Goal: Information Seeking & Learning: Learn about a topic

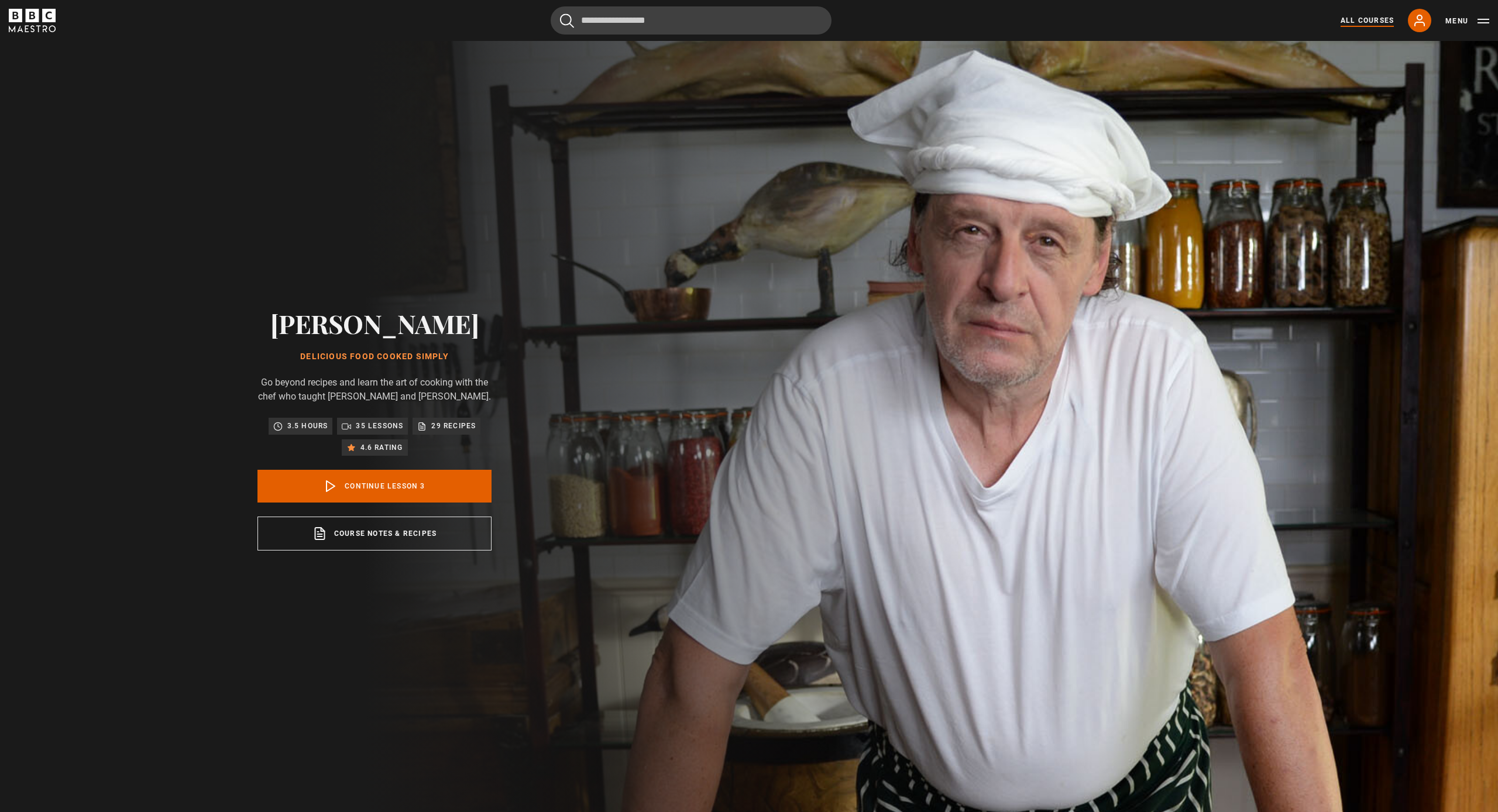
click at [1366, 19] on link "All Courses" at bounding box center [1367, 21] width 53 height 11
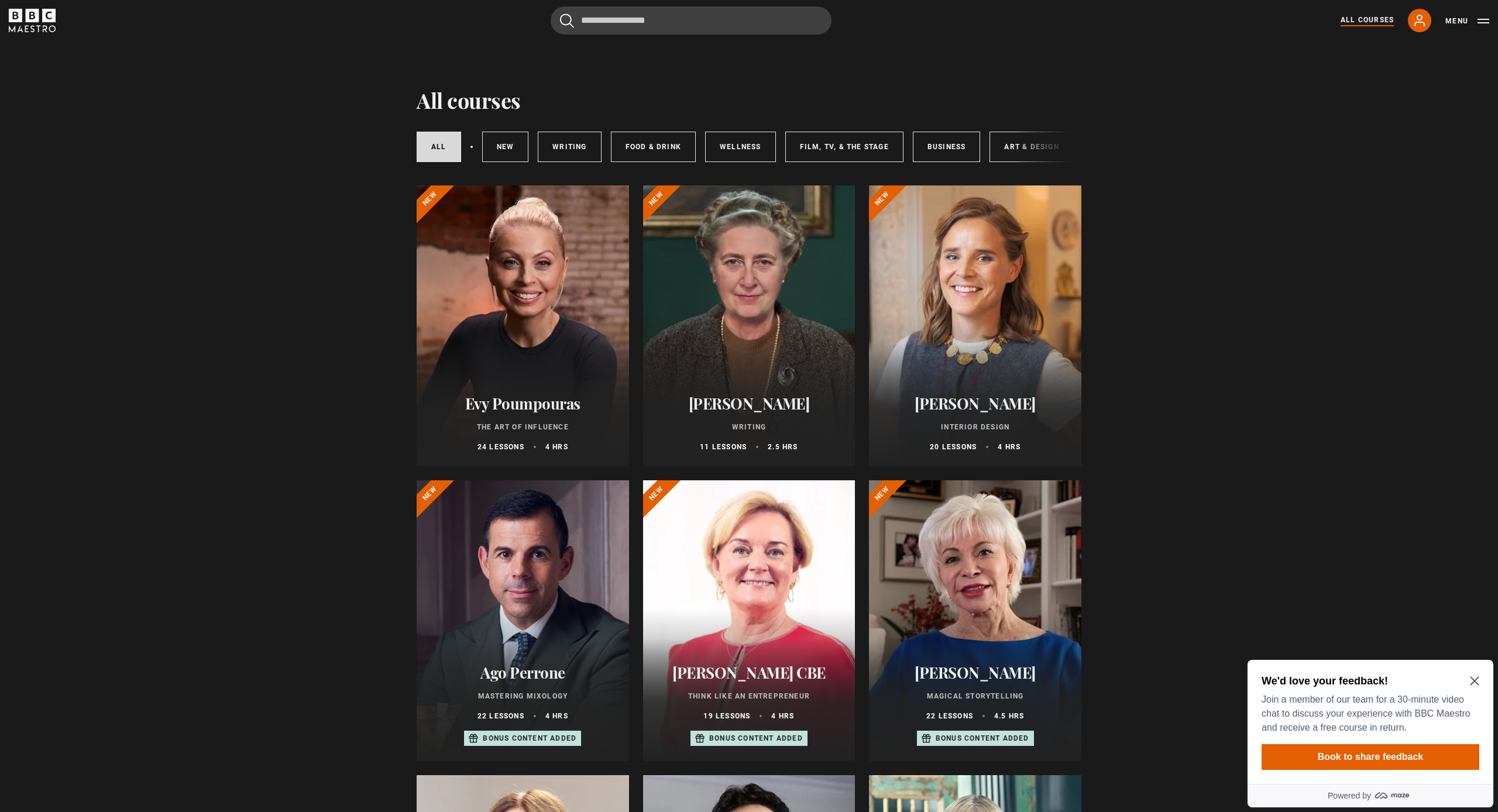
click at [1475, 677] on icon "Close Maze Prompt" at bounding box center [1475, 681] width 10 height 10
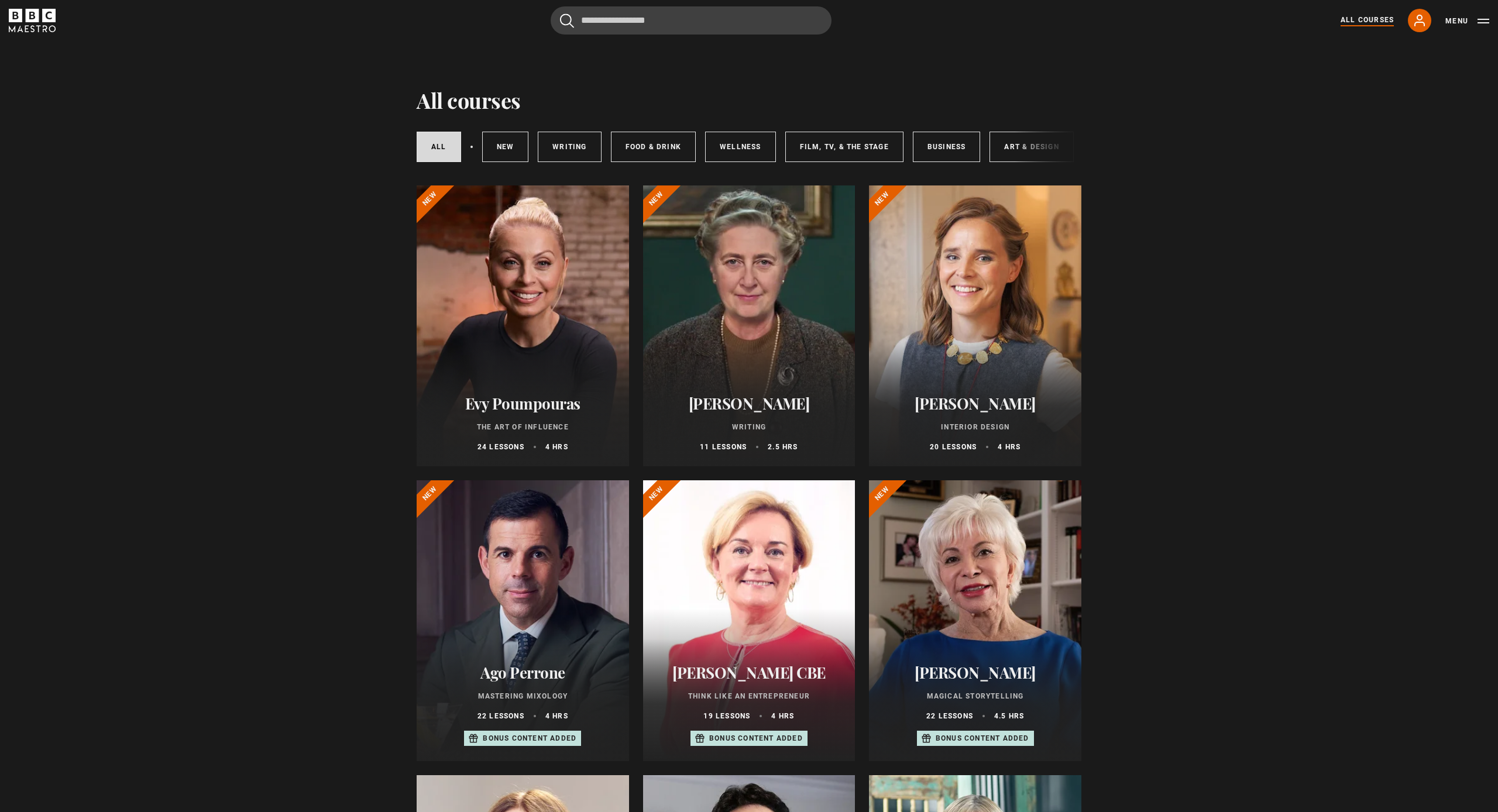
click at [717, 319] on div at bounding box center [749, 326] width 213 height 281
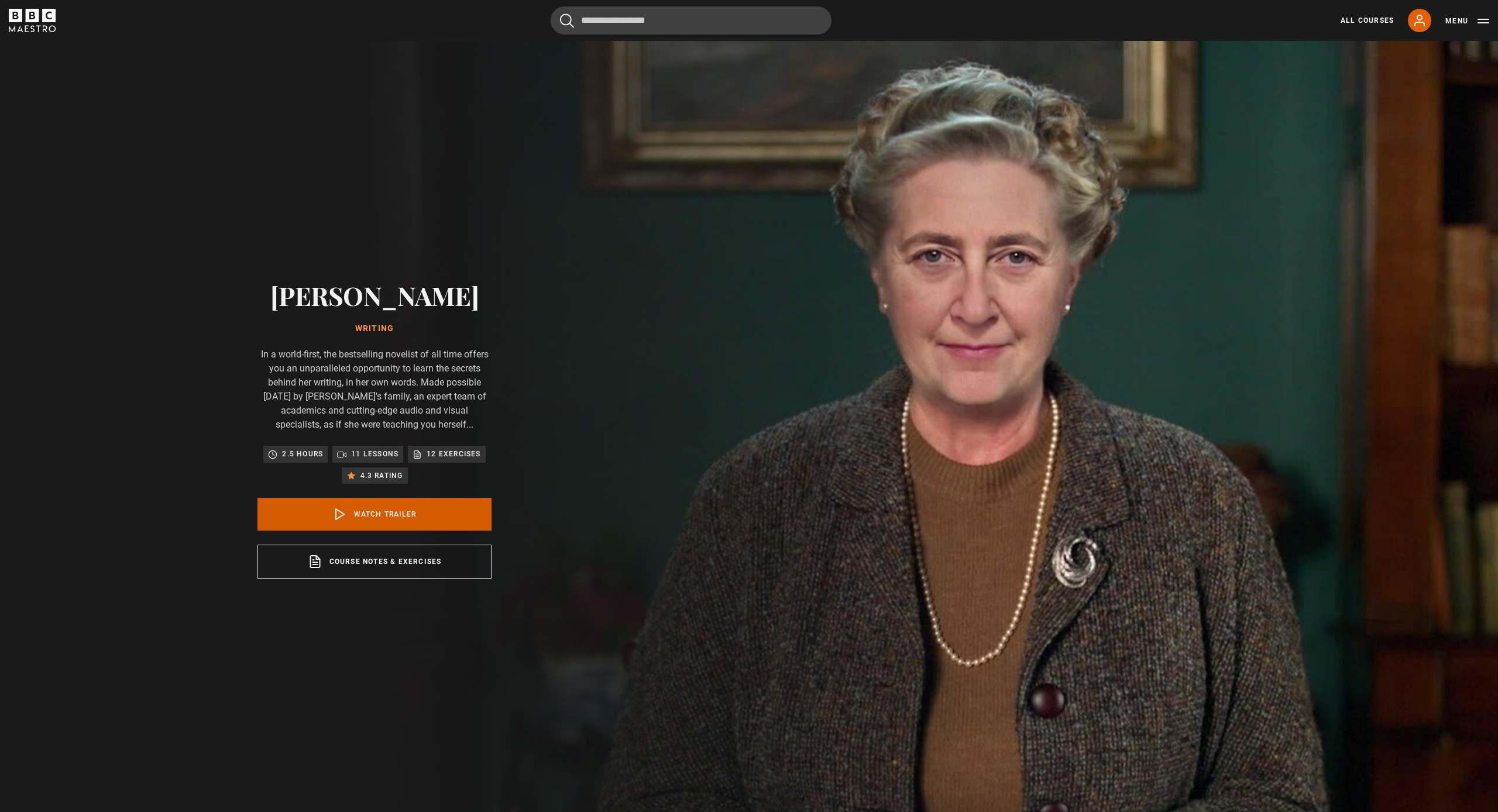
click at [359, 521] on link "Watch Trailer" at bounding box center [374, 514] width 234 height 33
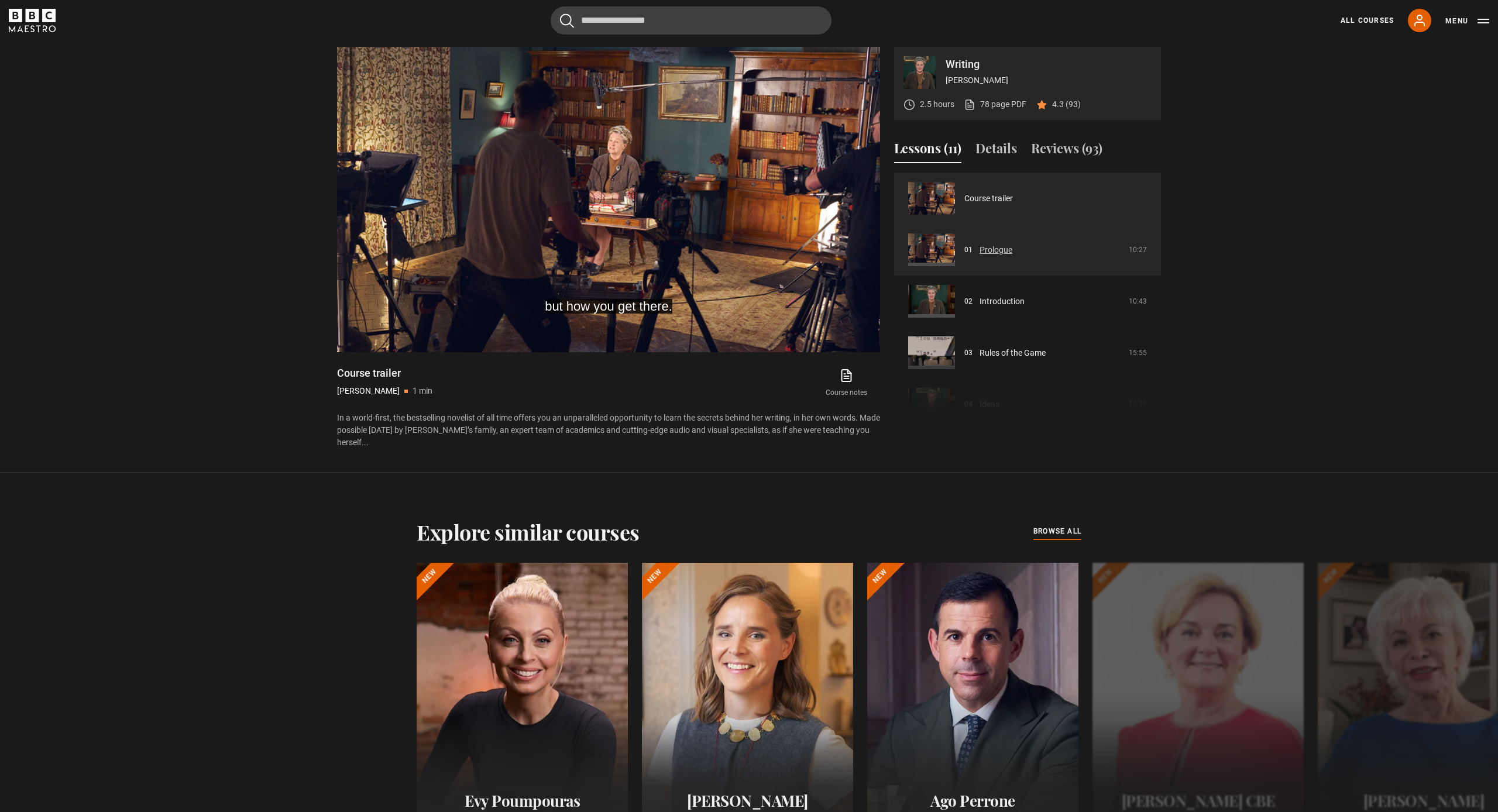
click at [1012, 248] on link "Prologue" at bounding box center [995, 250] width 33 height 13
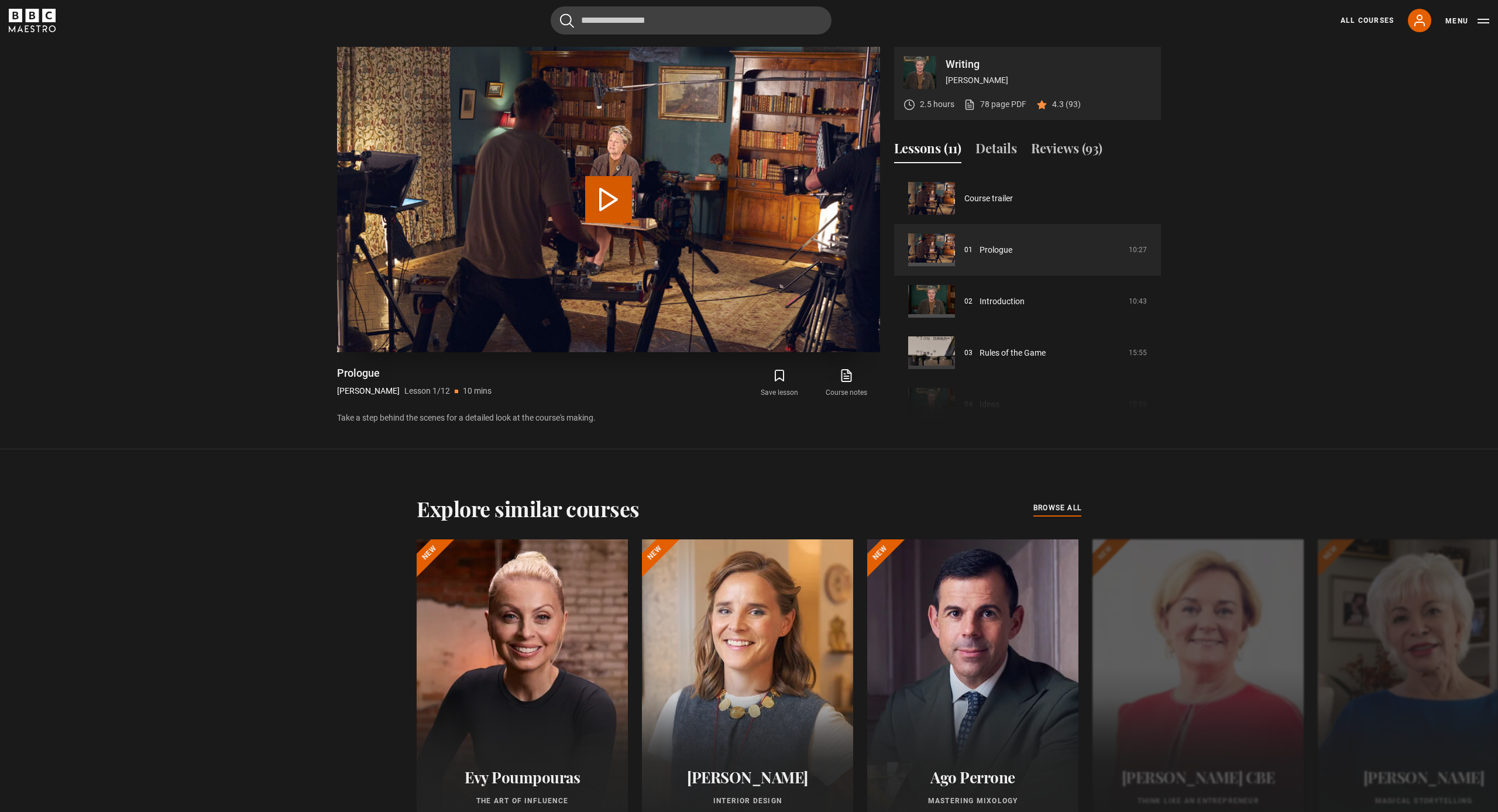
click at [615, 195] on button "Play Lesson Prologue" at bounding box center [608, 199] width 47 height 47
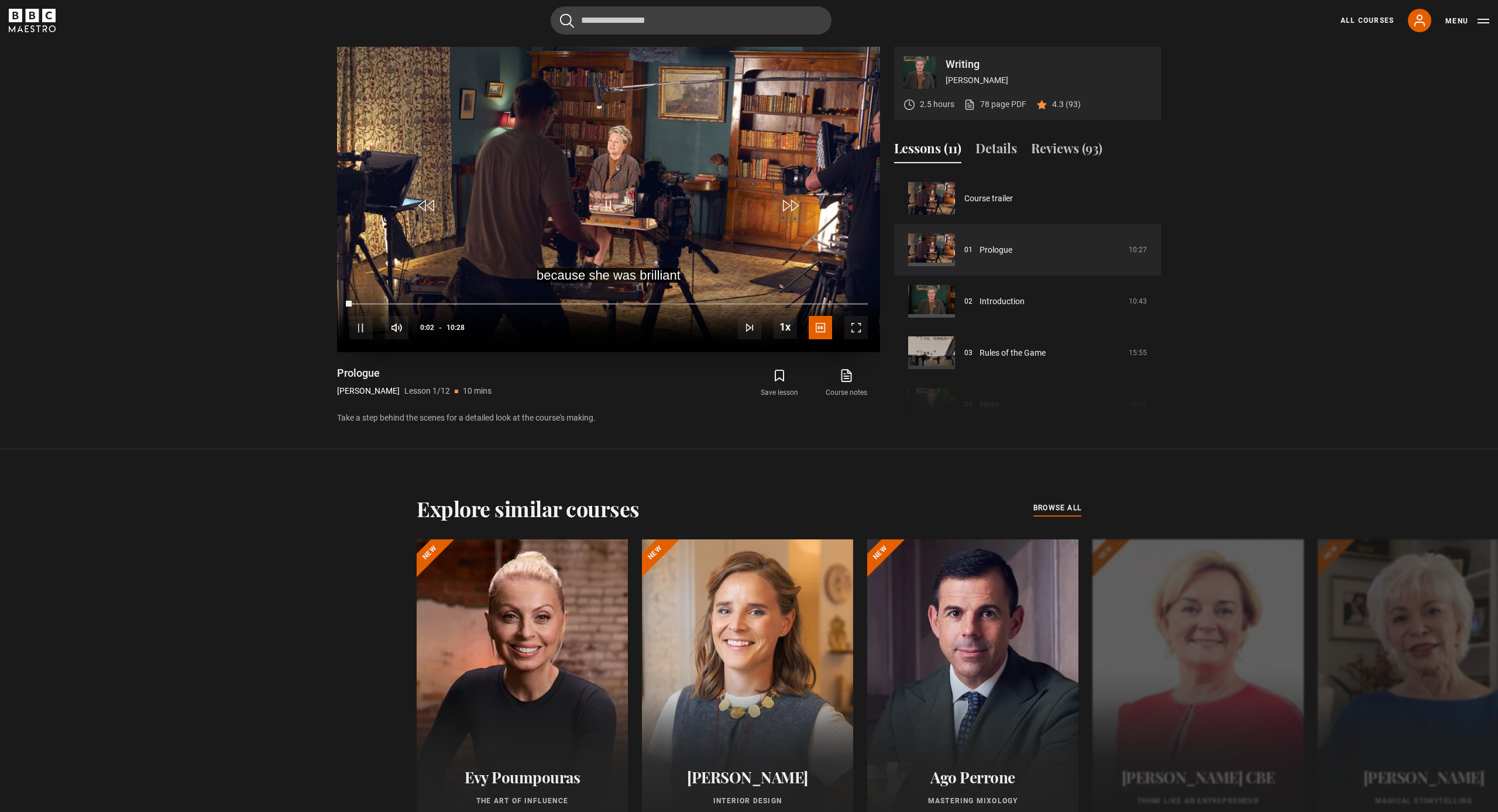
click at [853, 326] on span "Video Player" at bounding box center [856, 327] width 23 height 23
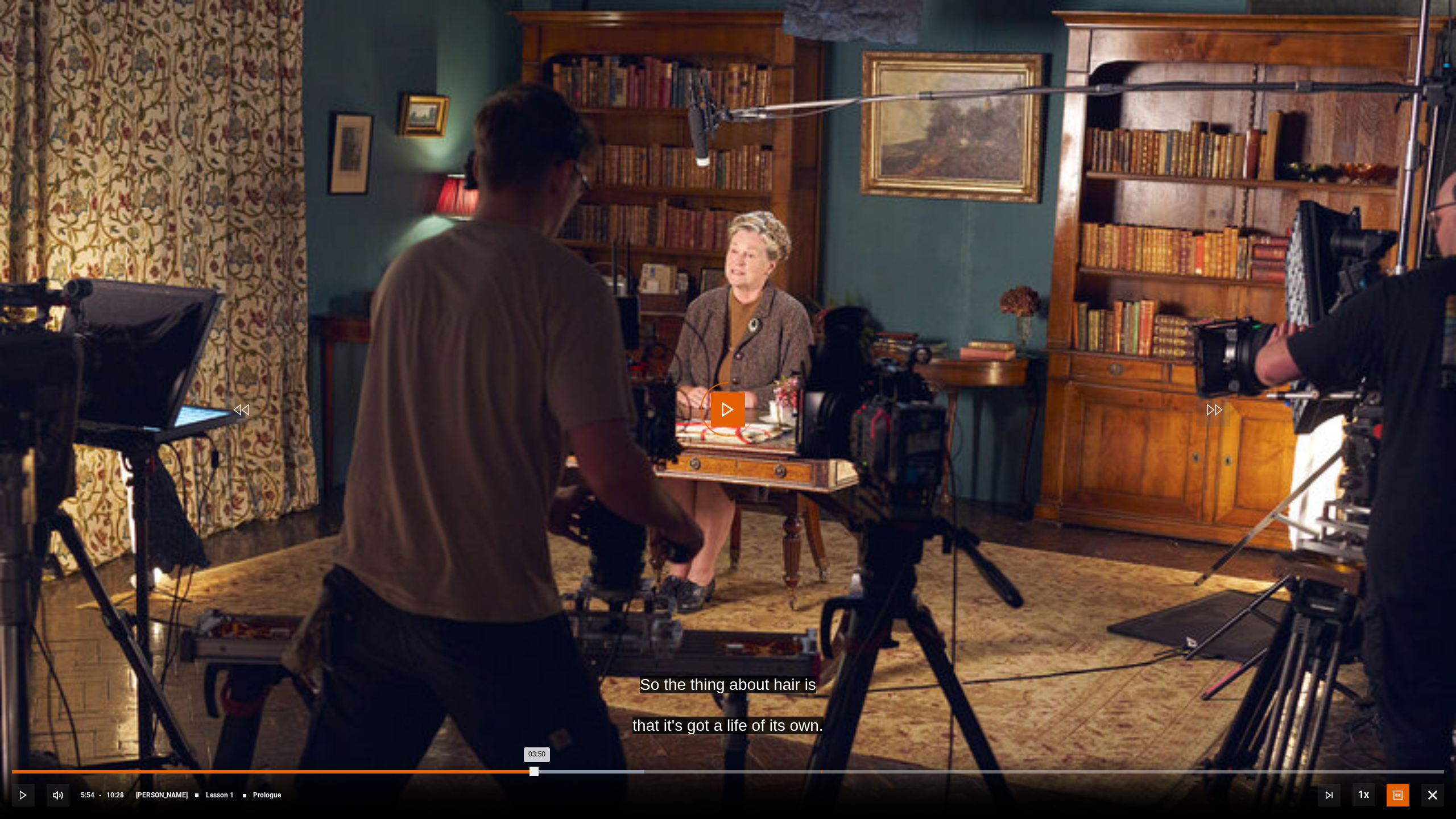
click at [821, 772] on div "05:54" at bounding box center [821, 772] width 2 height 3
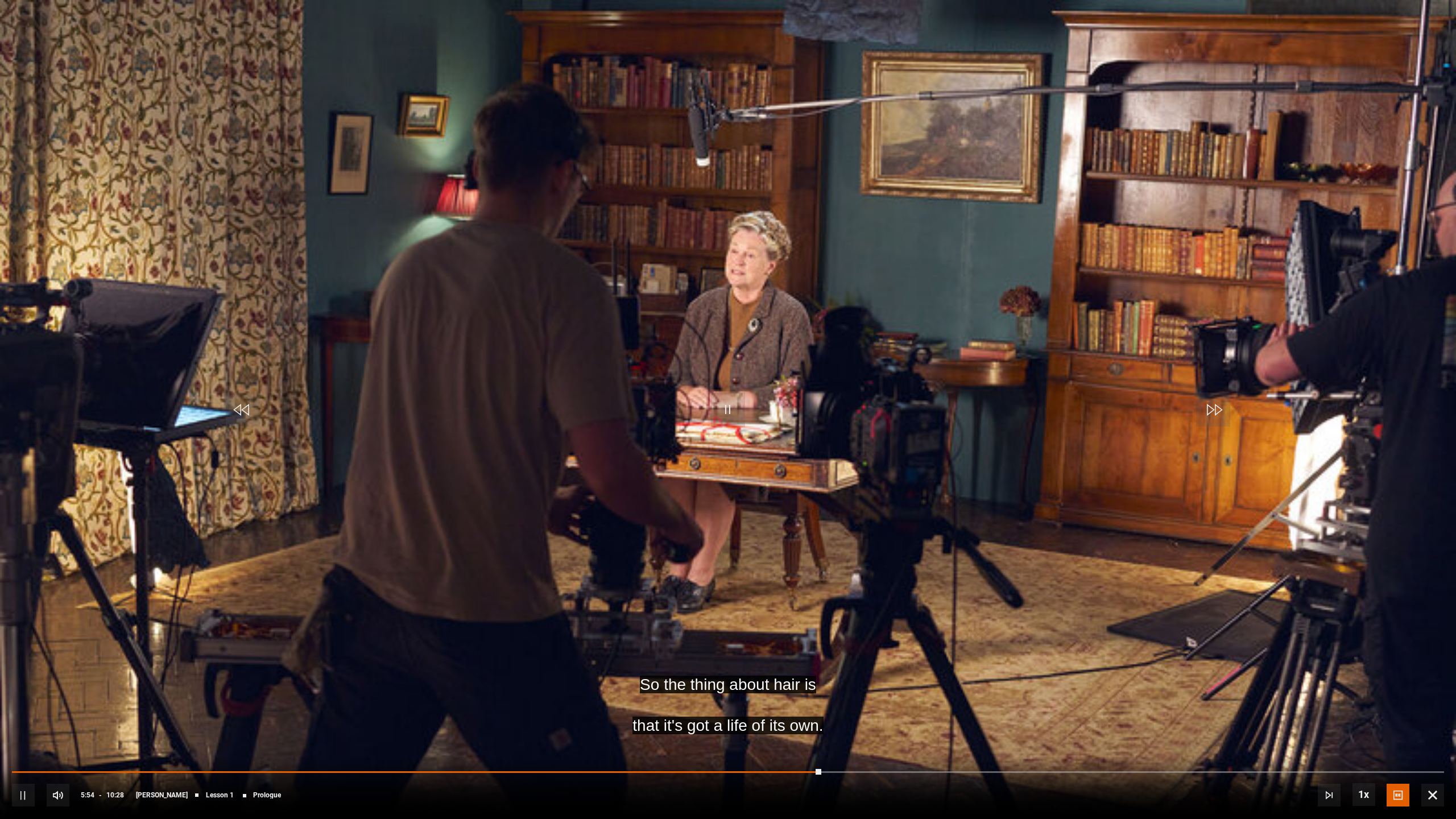
click at [1328, 789] on span "Video Player" at bounding box center [1329, 795] width 23 height 23
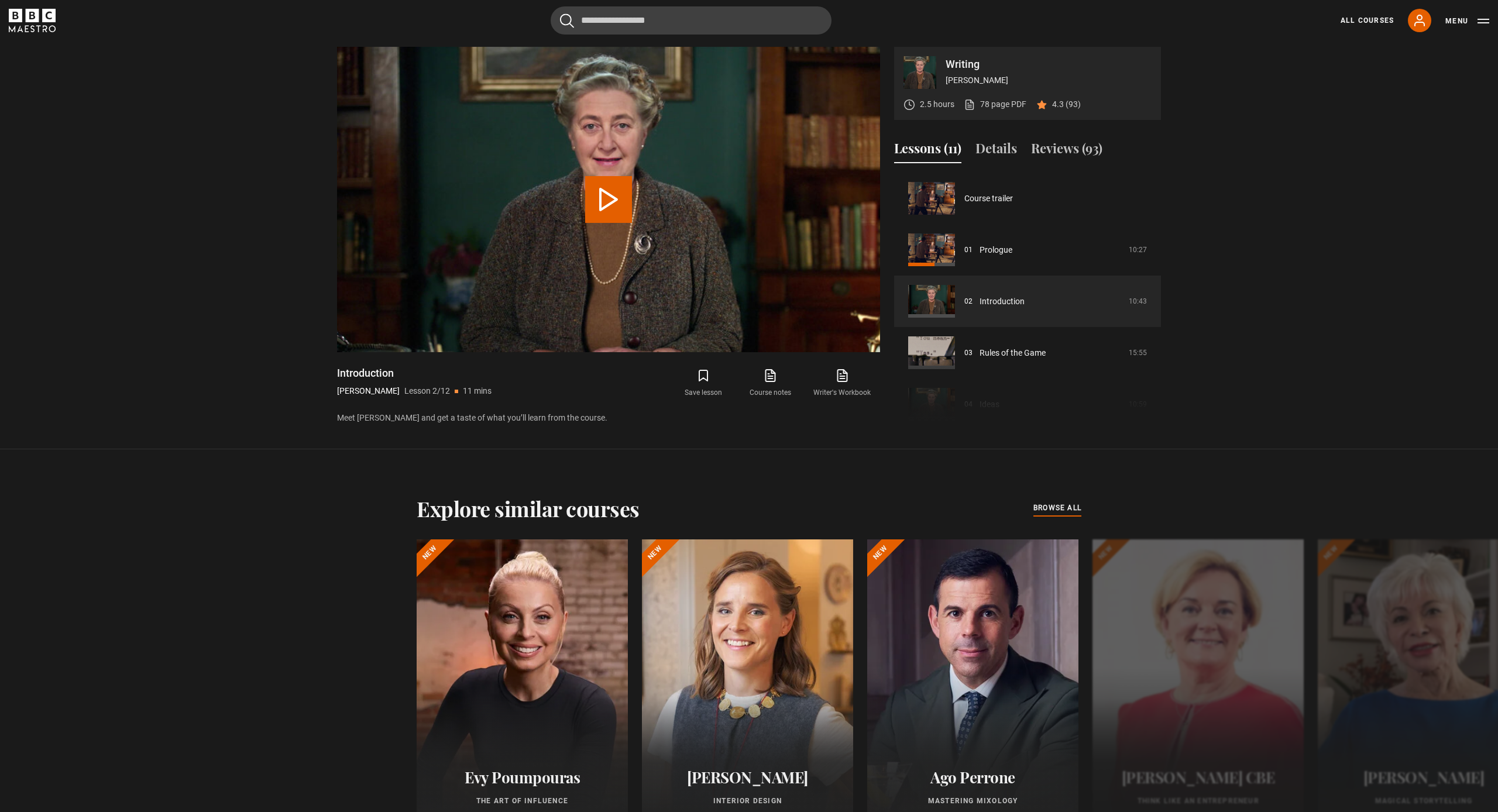
scroll to position [51, 0]
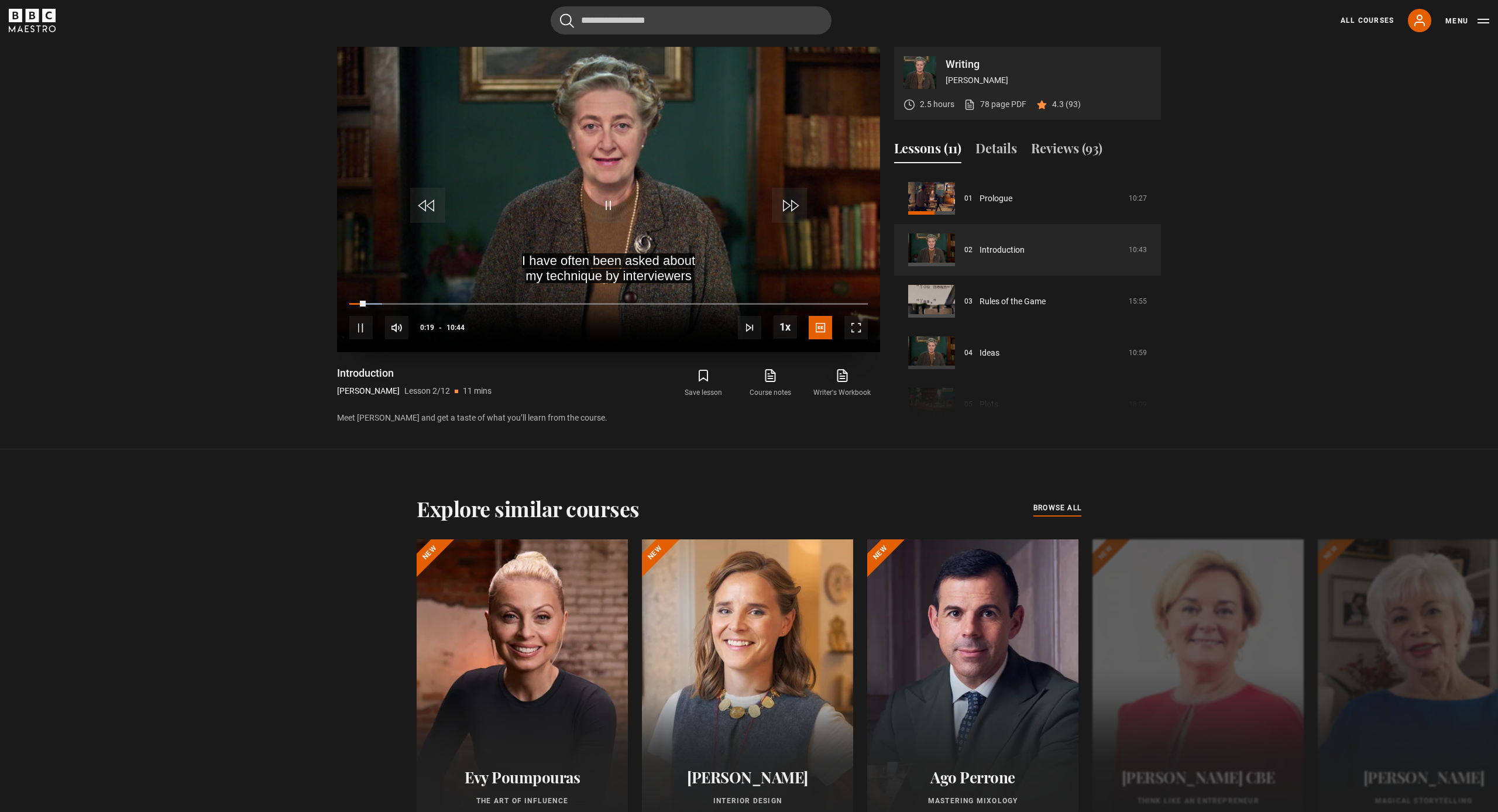
click at [855, 332] on span "Video Player" at bounding box center [856, 327] width 23 height 23
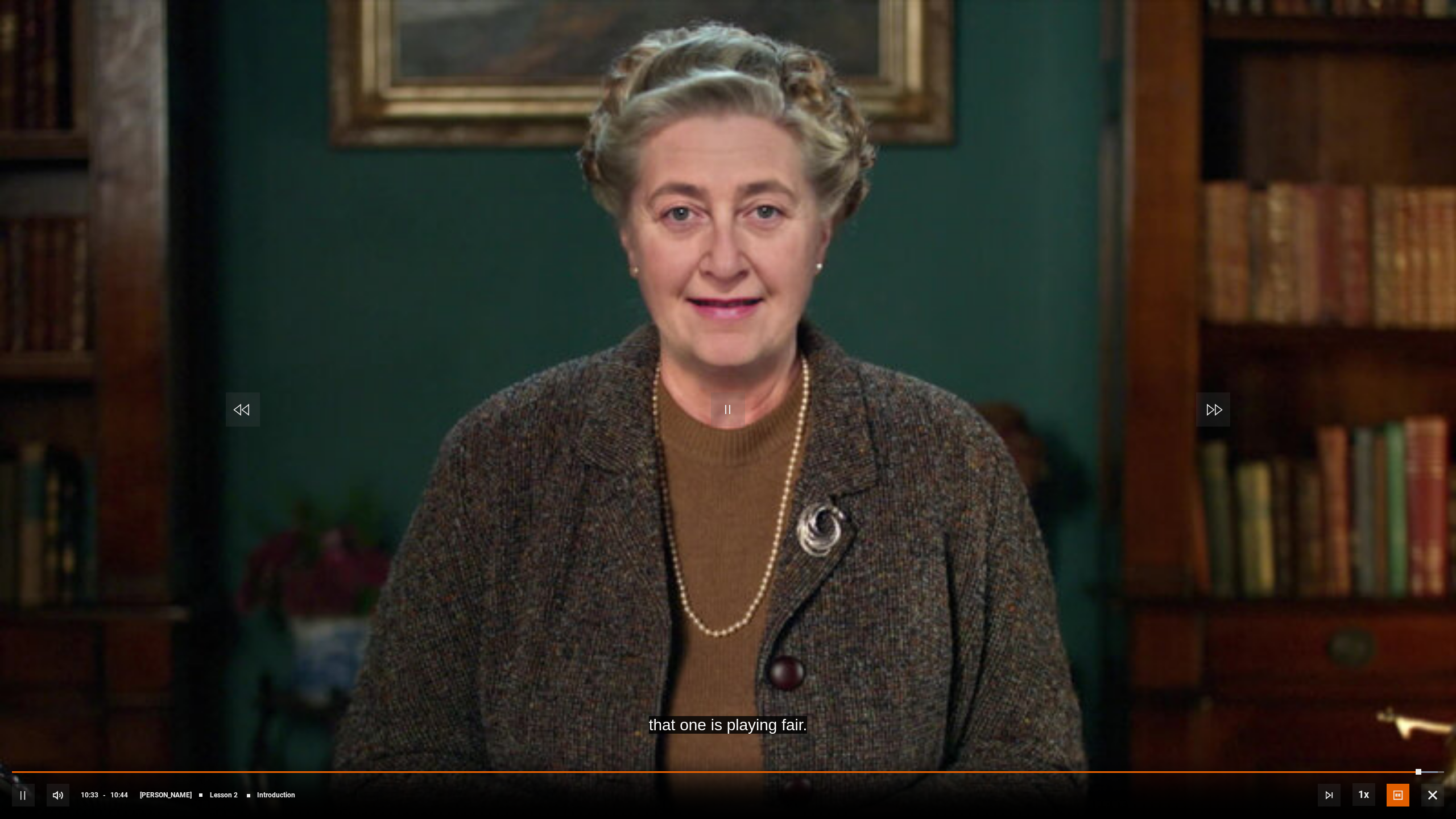
click at [1430, 789] on span "Video Player" at bounding box center [1432, 795] width 23 height 23
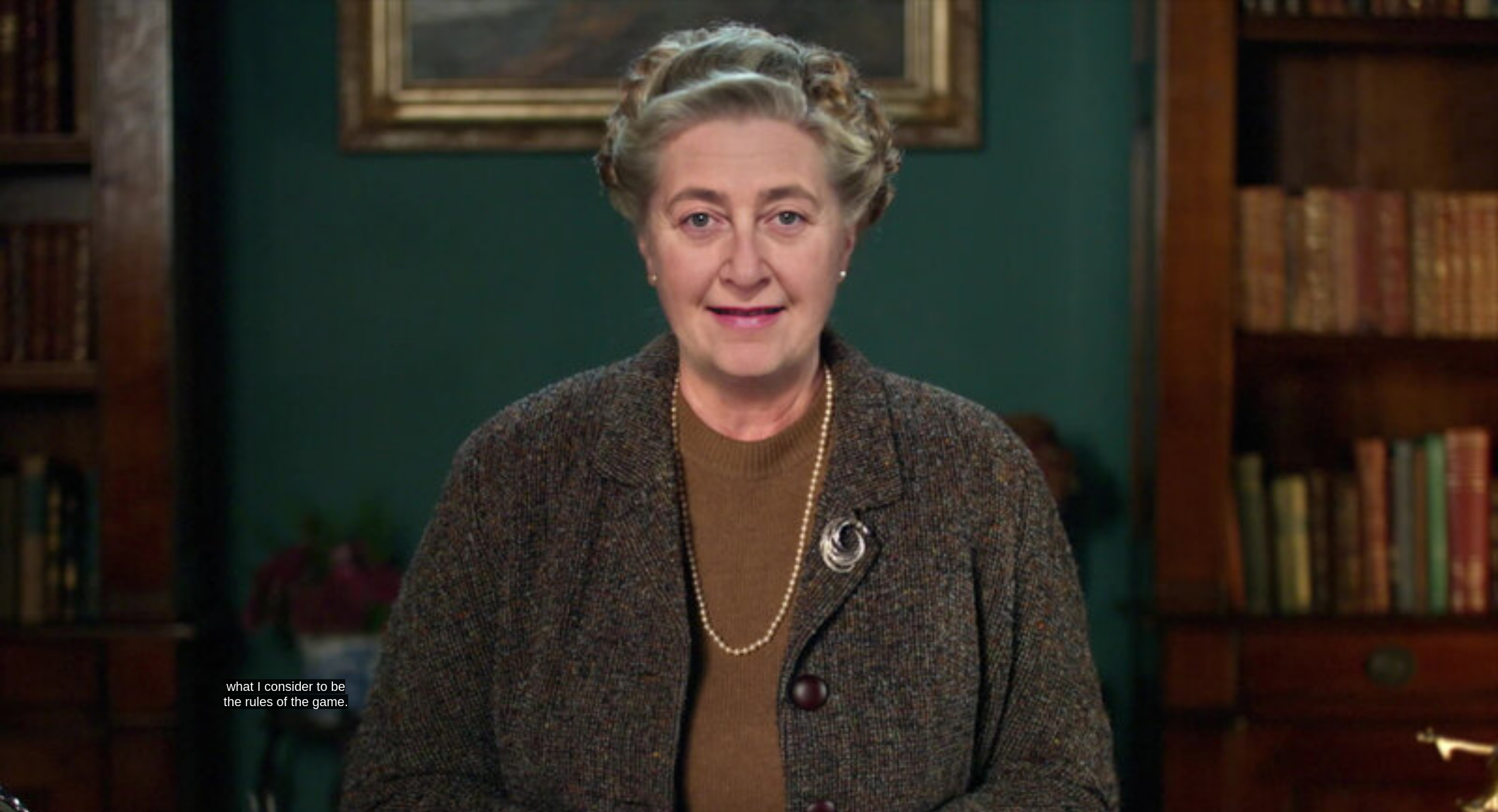
scroll to position [935, 0]
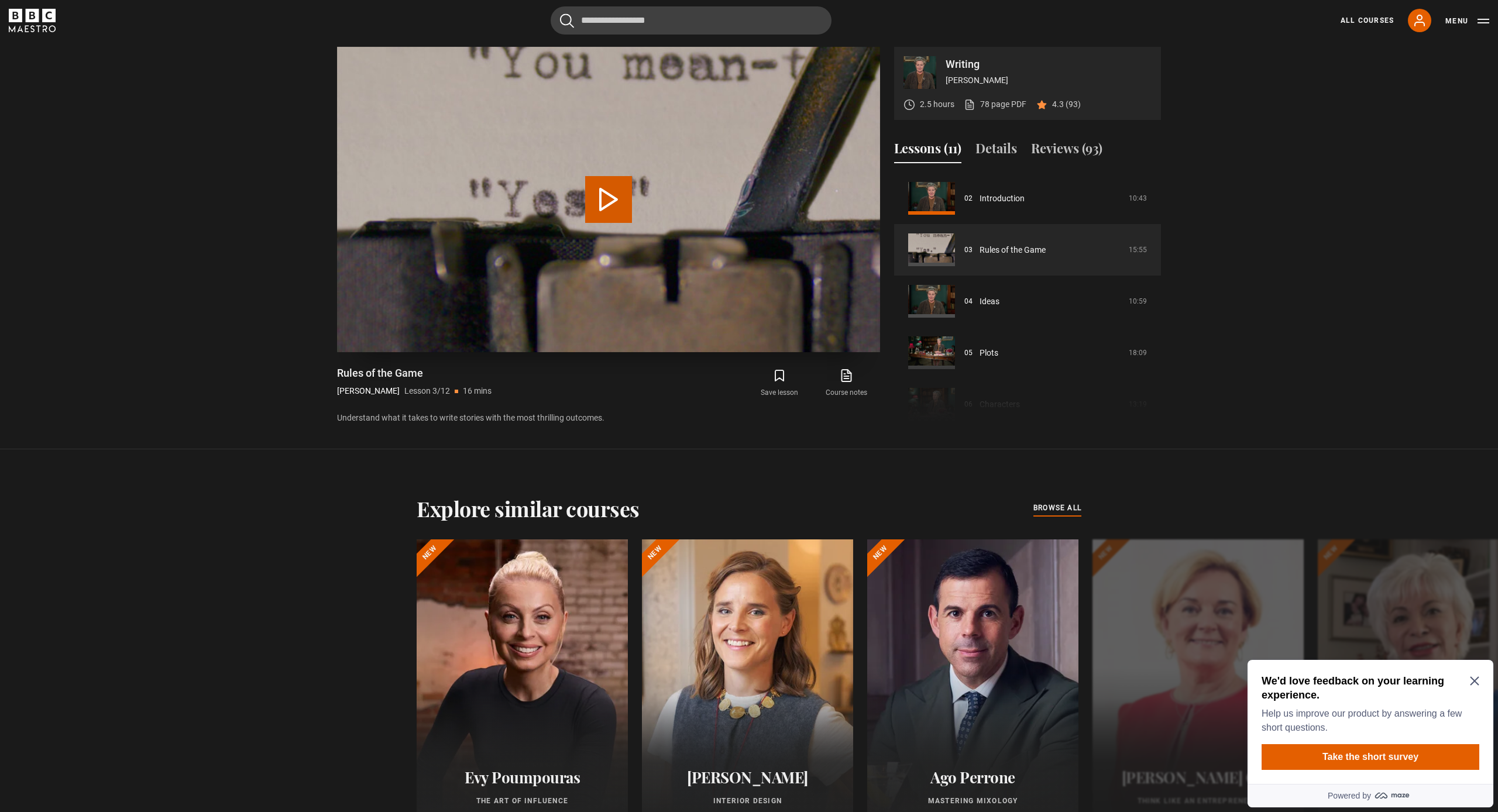
click at [610, 198] on button "Play Lesson Rules of the Game" at bounding box center [608, 199] width 47 height 47
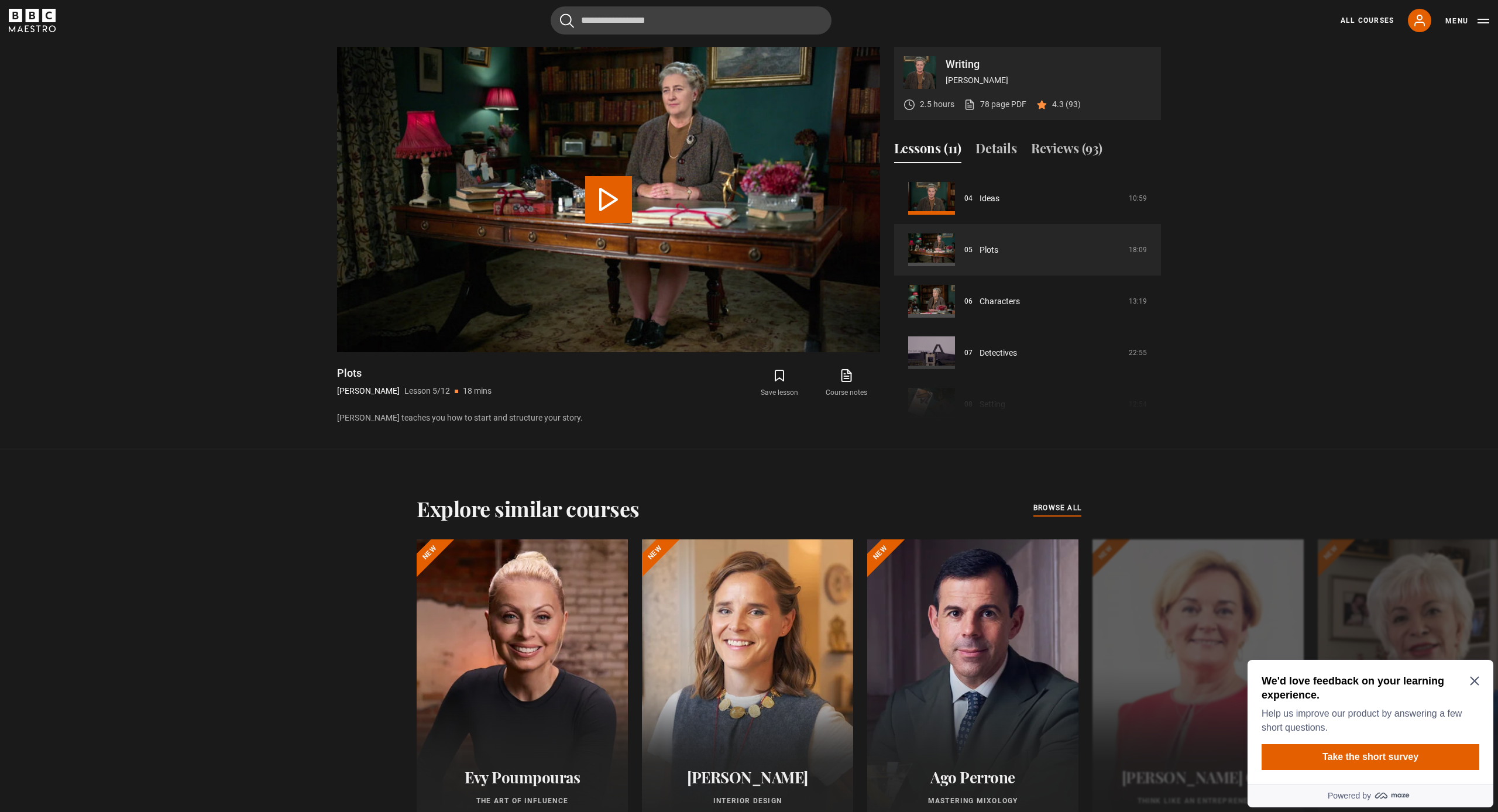
click at [1473, 682] on icon "Close Maze Prompt" at bounding box center [1475, 681] width 10 height 10
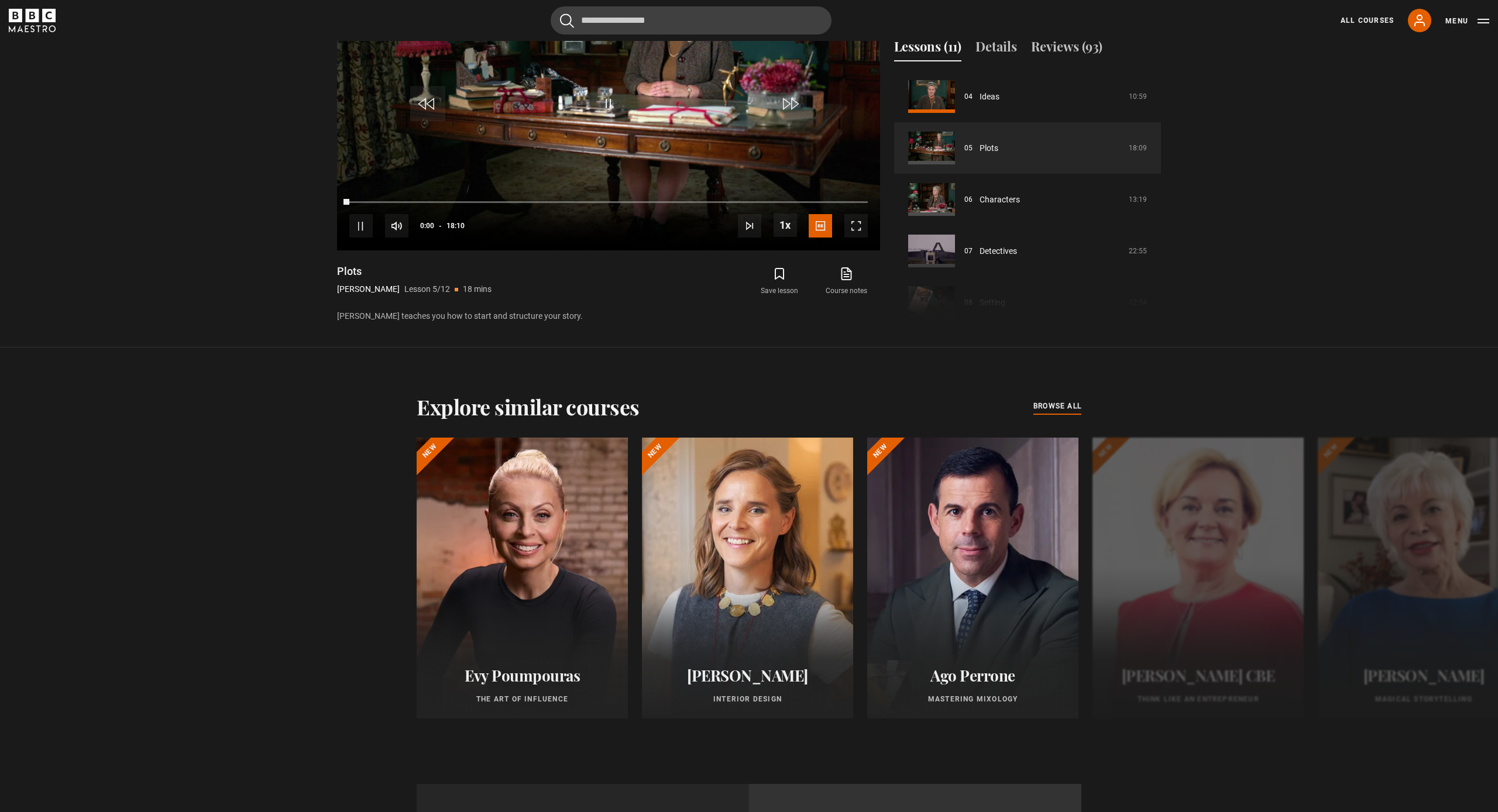
scroll to position [913, 0]
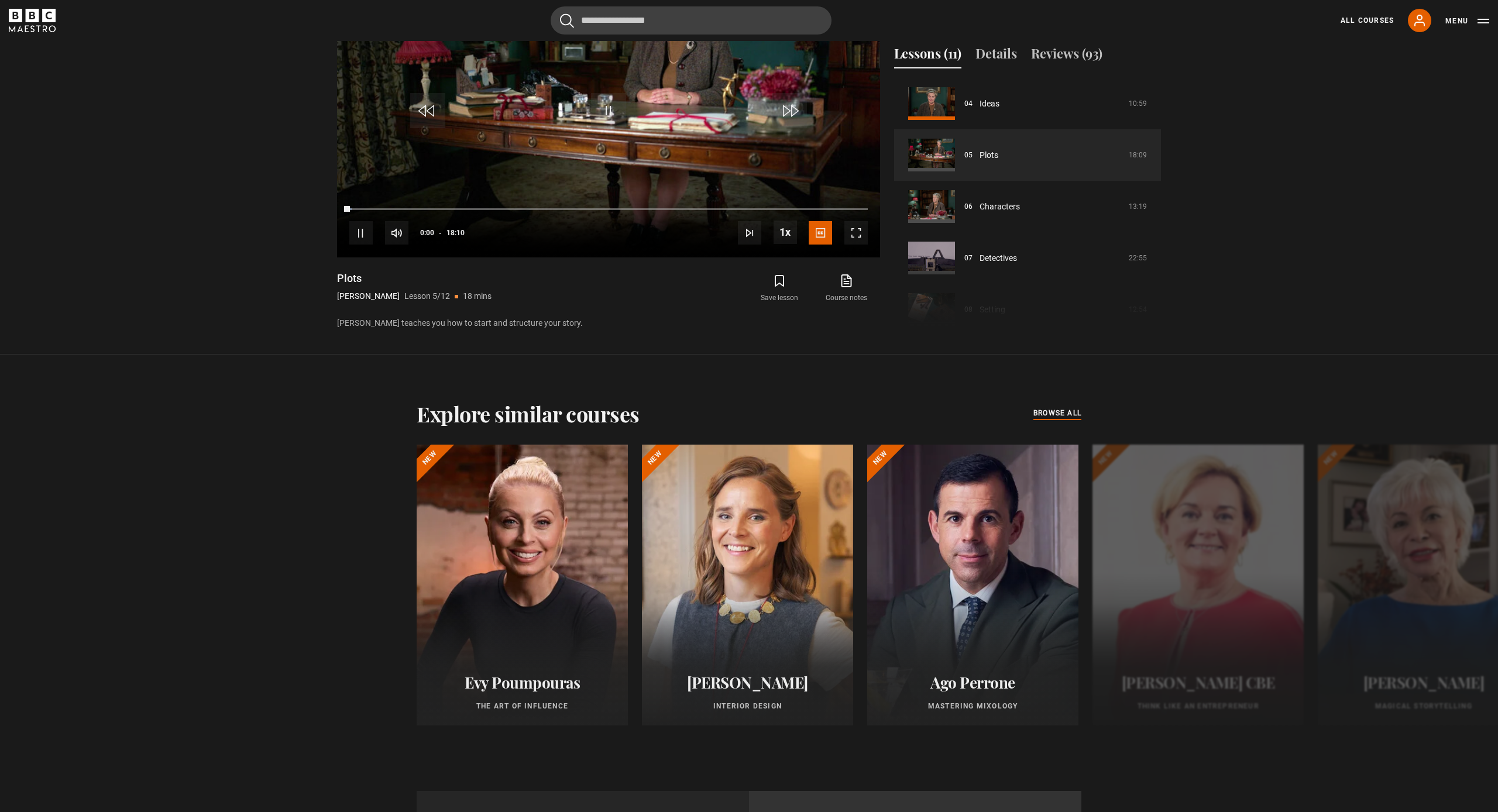
click at [1063, 414] on span "browse all" at bounding box center [1057, 413] width 48 height 12
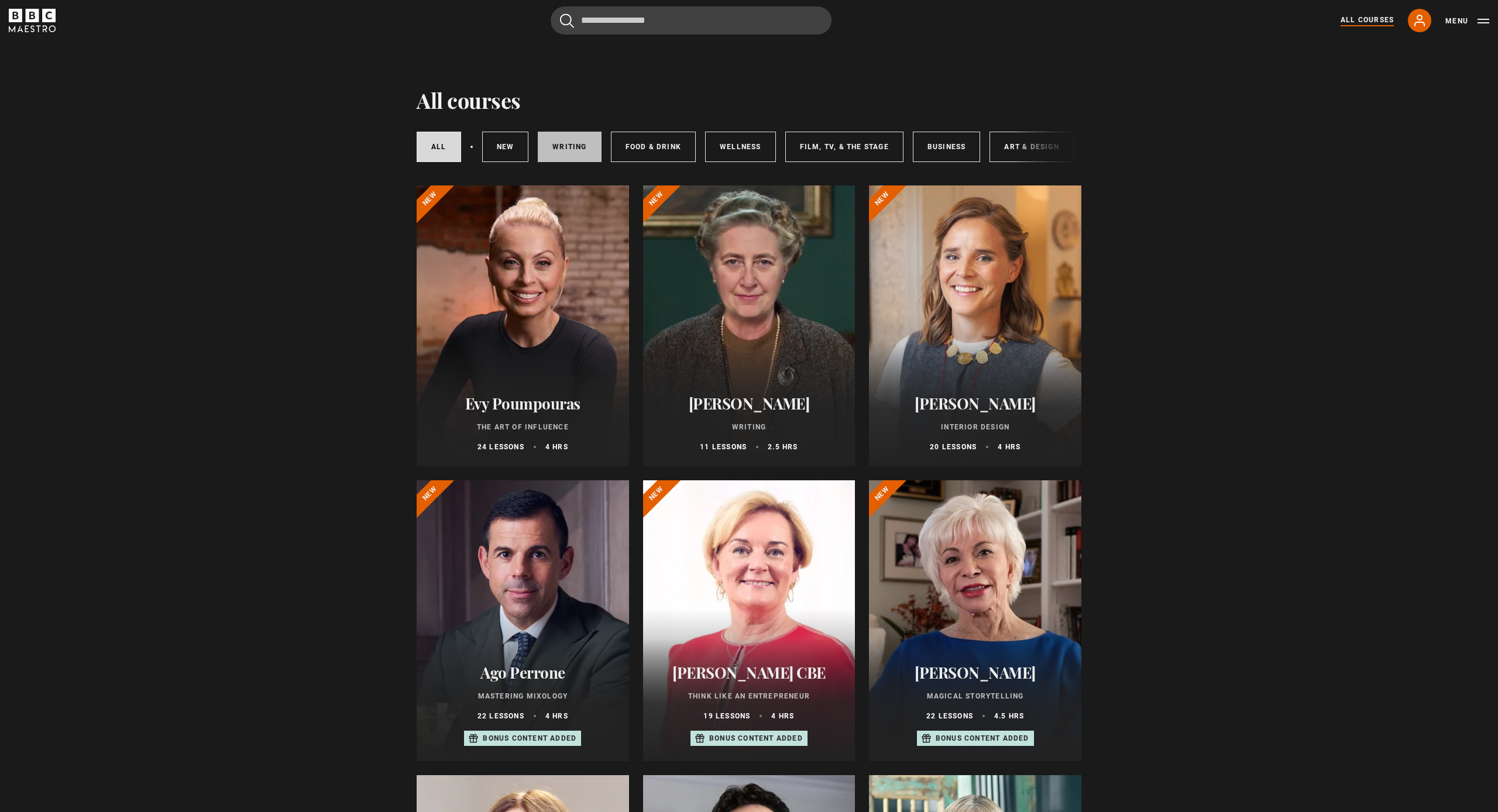
click at [564, 146] on link "Writing" at bounding box center [569, 146] width 63 height 30
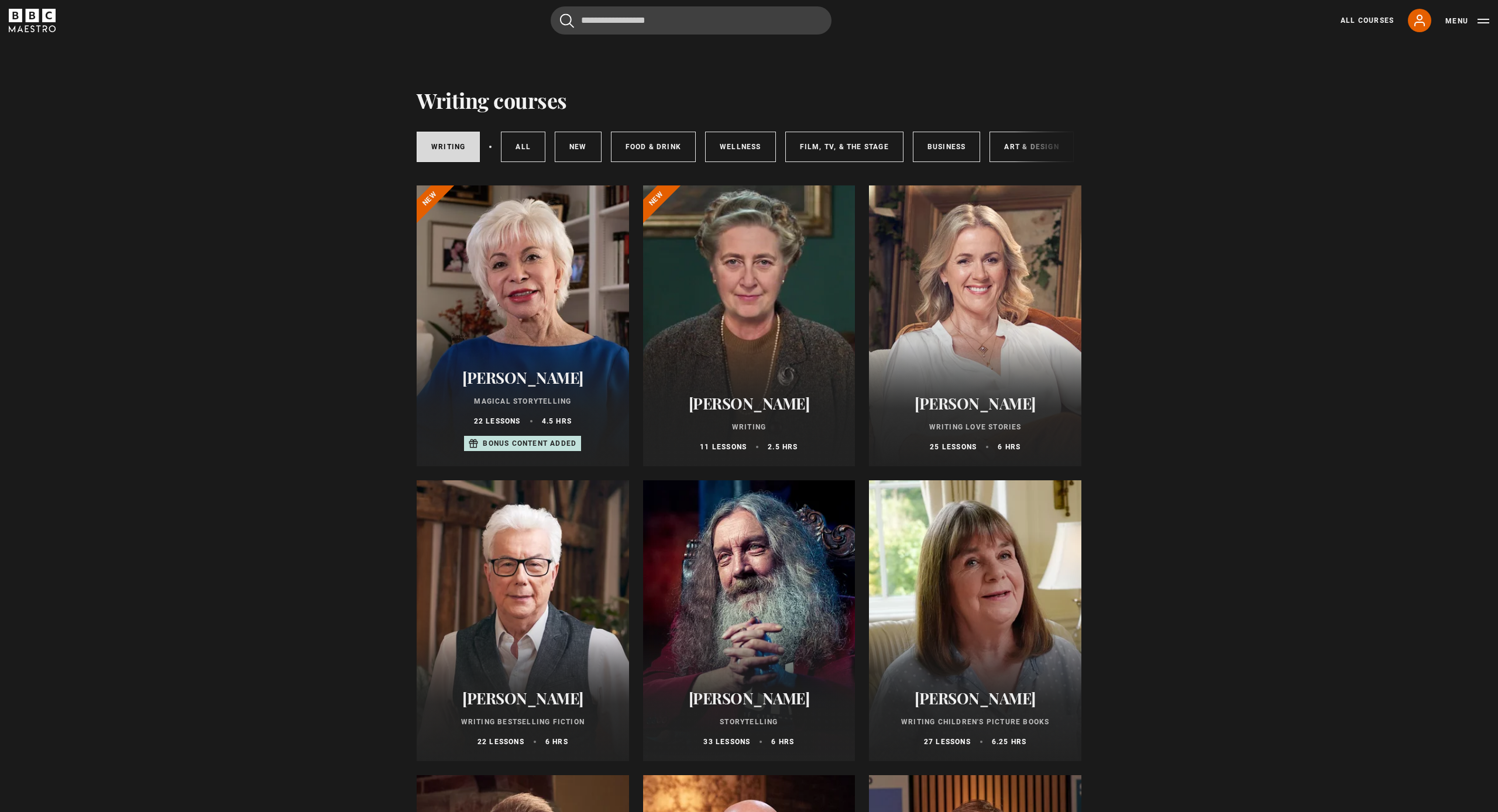
click at [519, 532] on div at bounding box center [523, 621] width 213 height 281
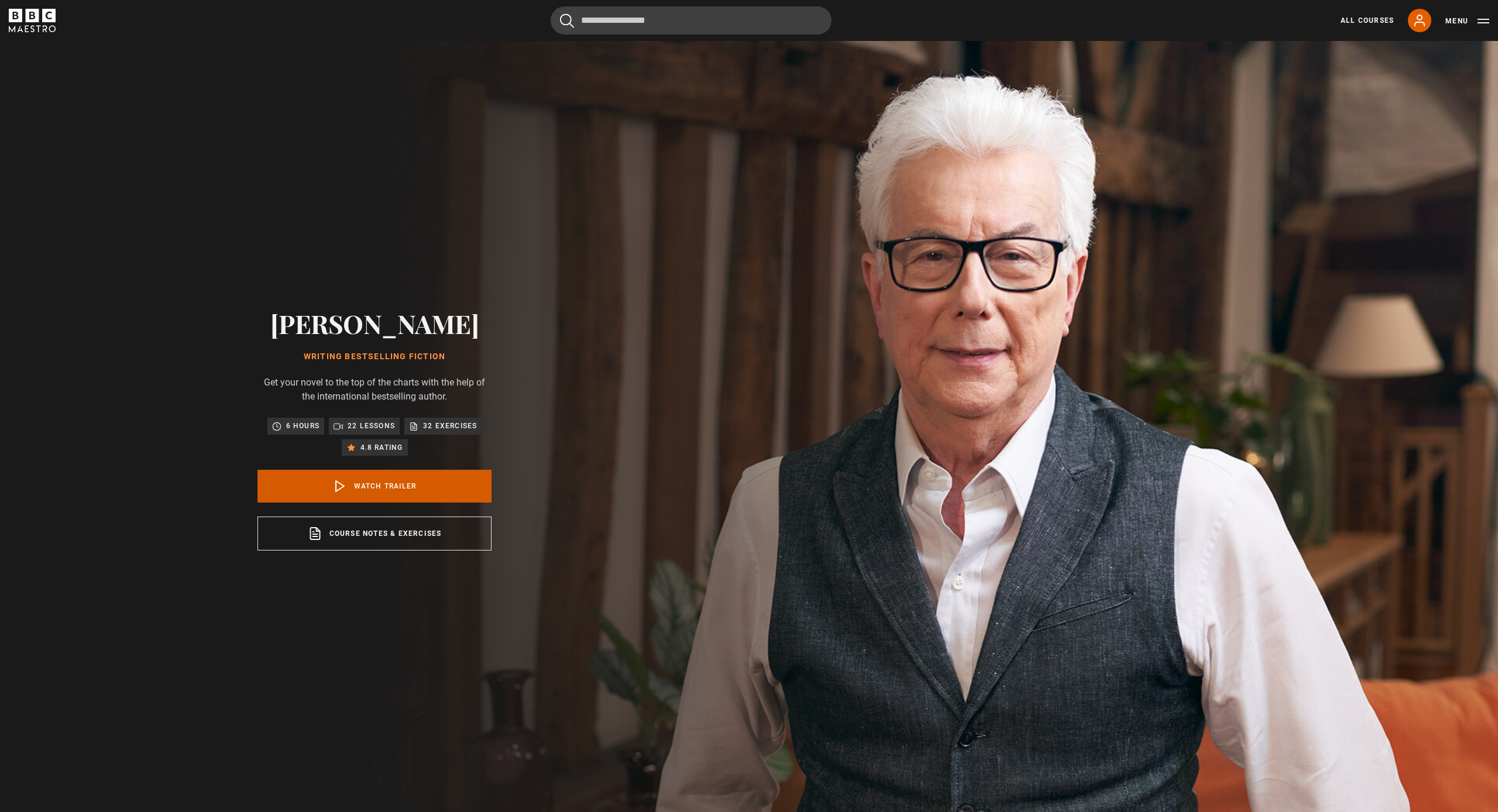
click at [360, 489] on link "Watch Trailer" at bounding box center [374, 486] width 234 height 33
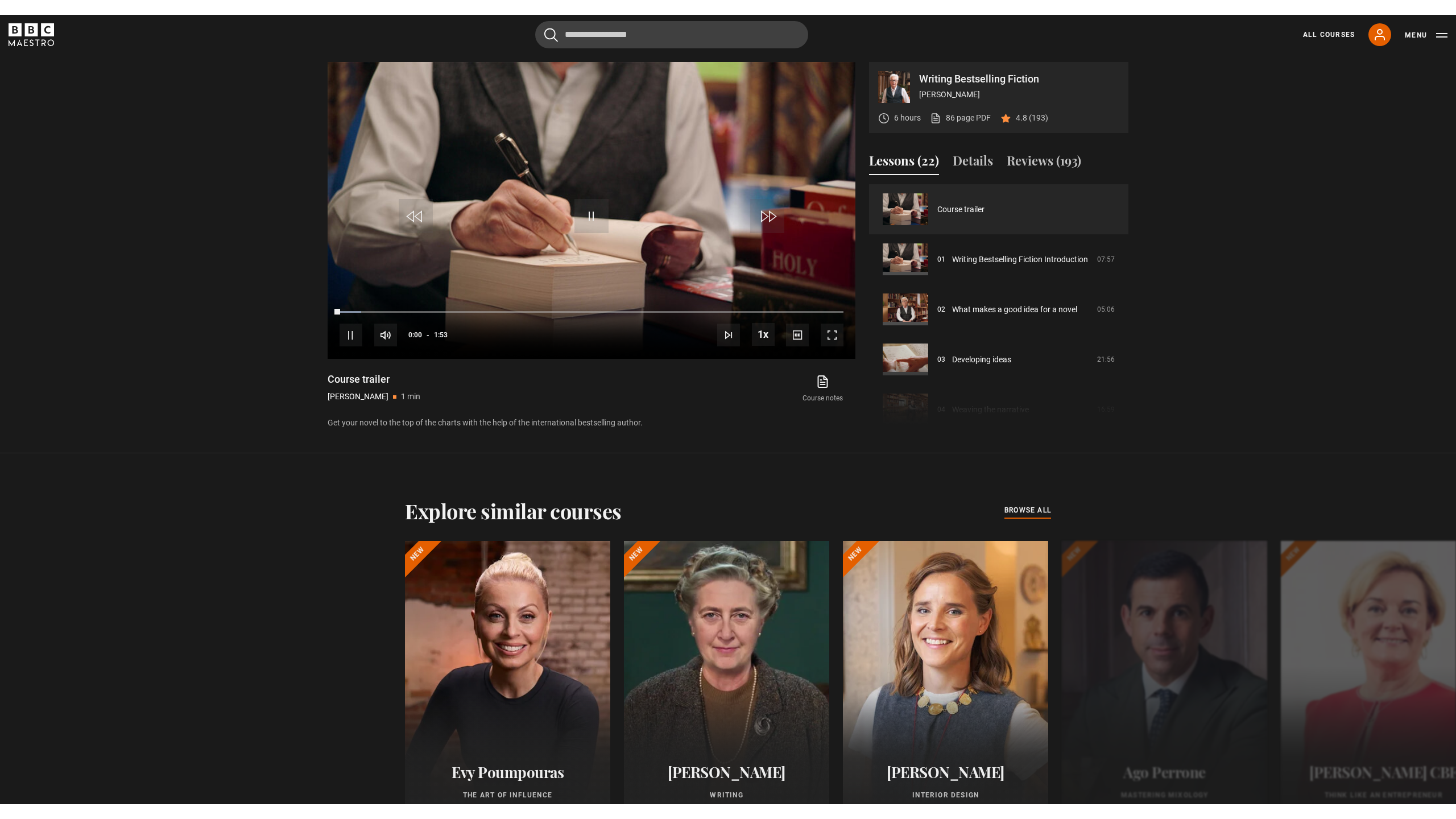
scroll to position [795, 0]
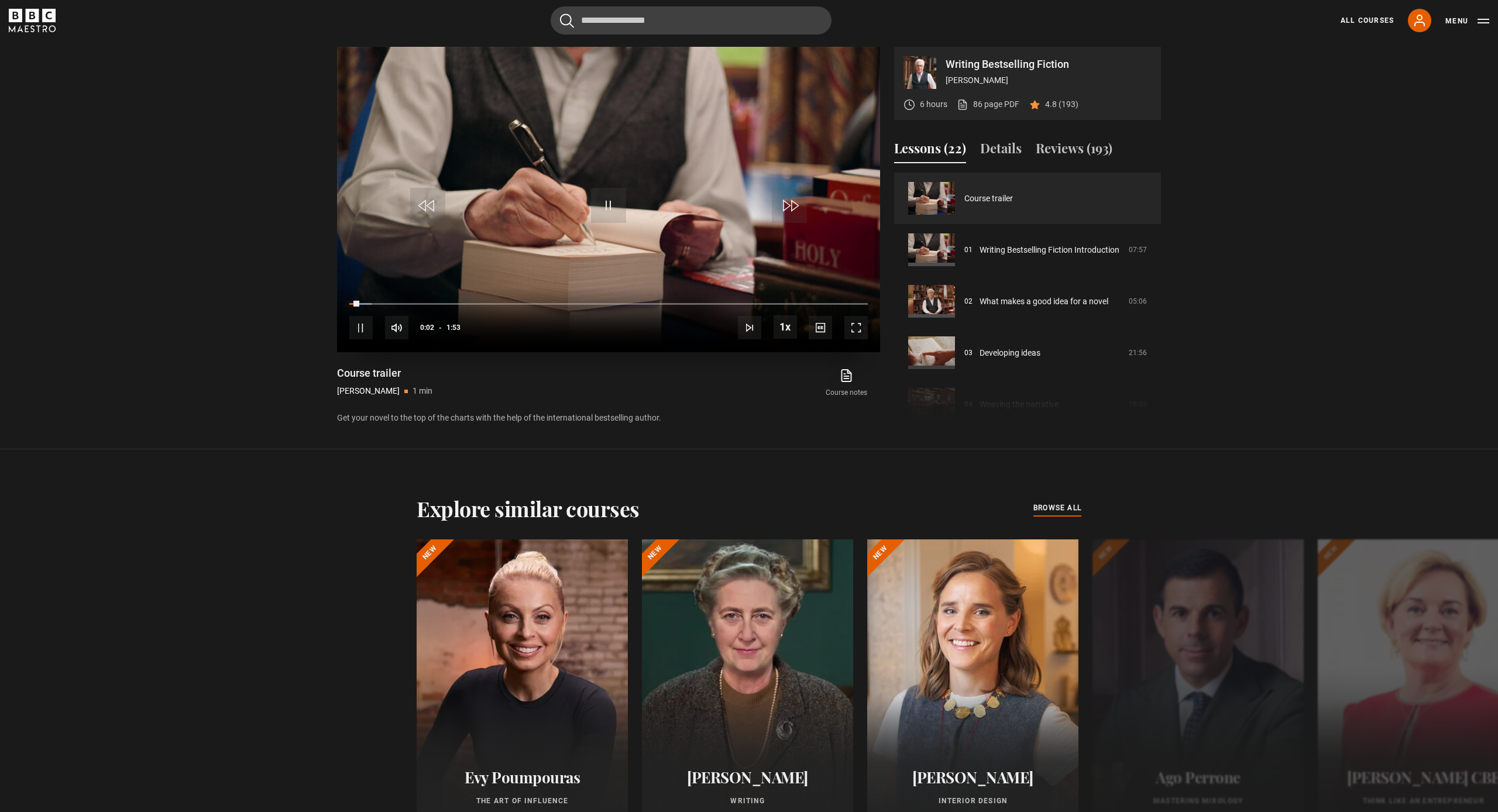
click at [856, 330] on span "Video Player" at bounding box center [856, 327] width 23 height 23
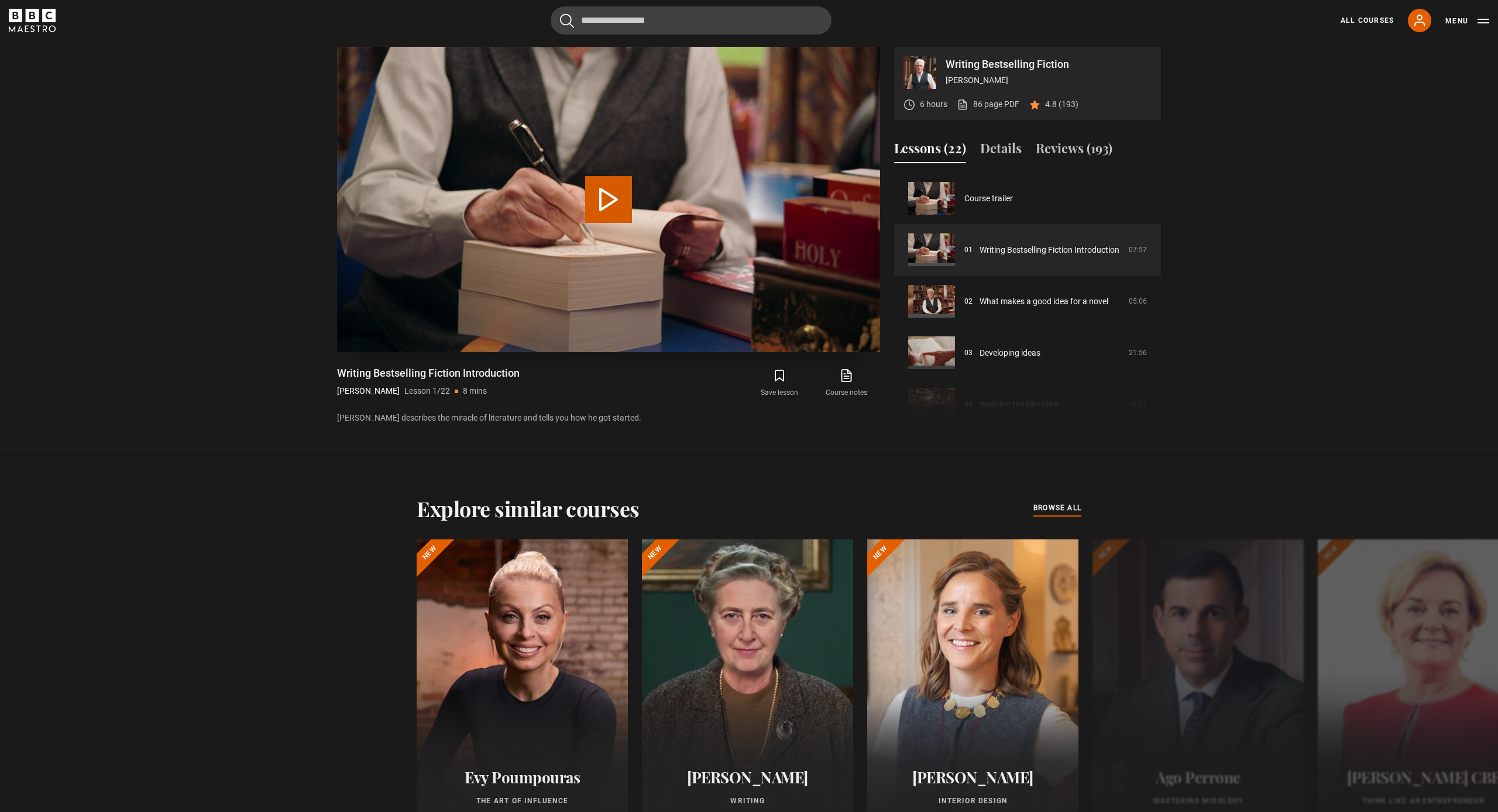
click at [606, 204] on button "Play Lesson Writing Bestselling Fiction Introduction" at bounding box center [608, 199] width 47 height 47
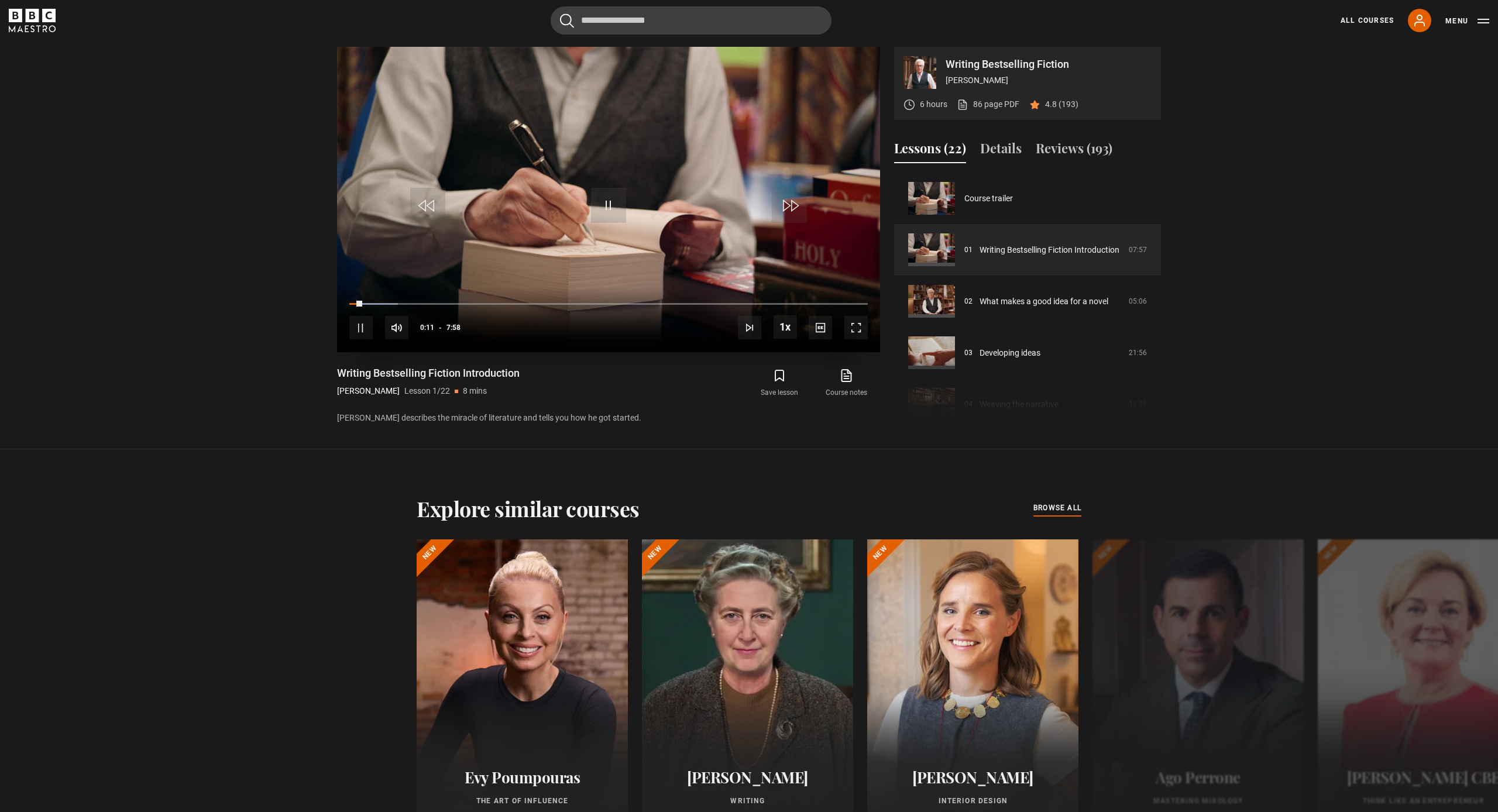
click at [853, 328] on span "Video Player" at bounding box center [856, 327] width 23 height 23
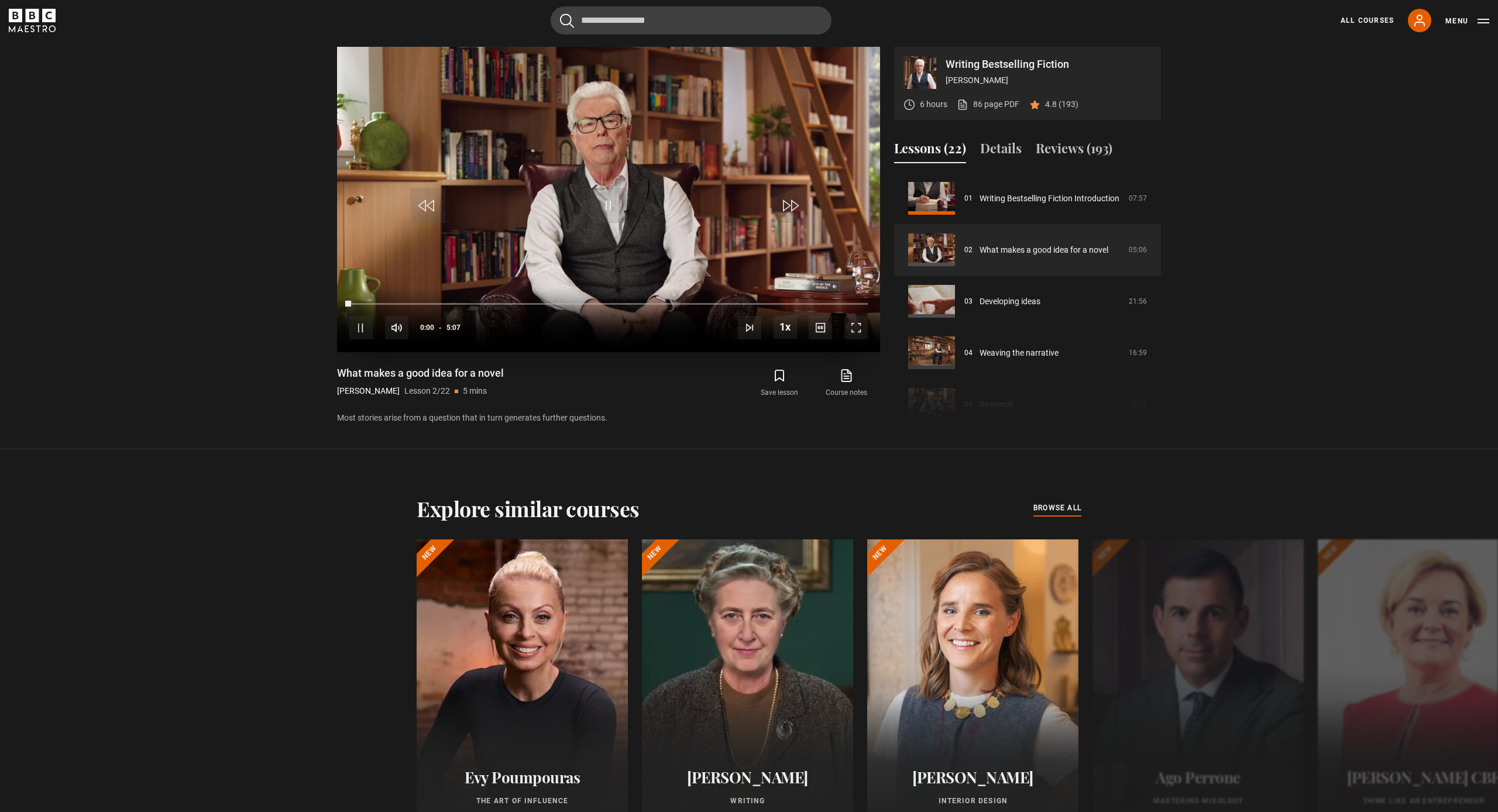
click at [851, 333] on span "Video Player" at bounding box center [856, 327] width 23 height 23
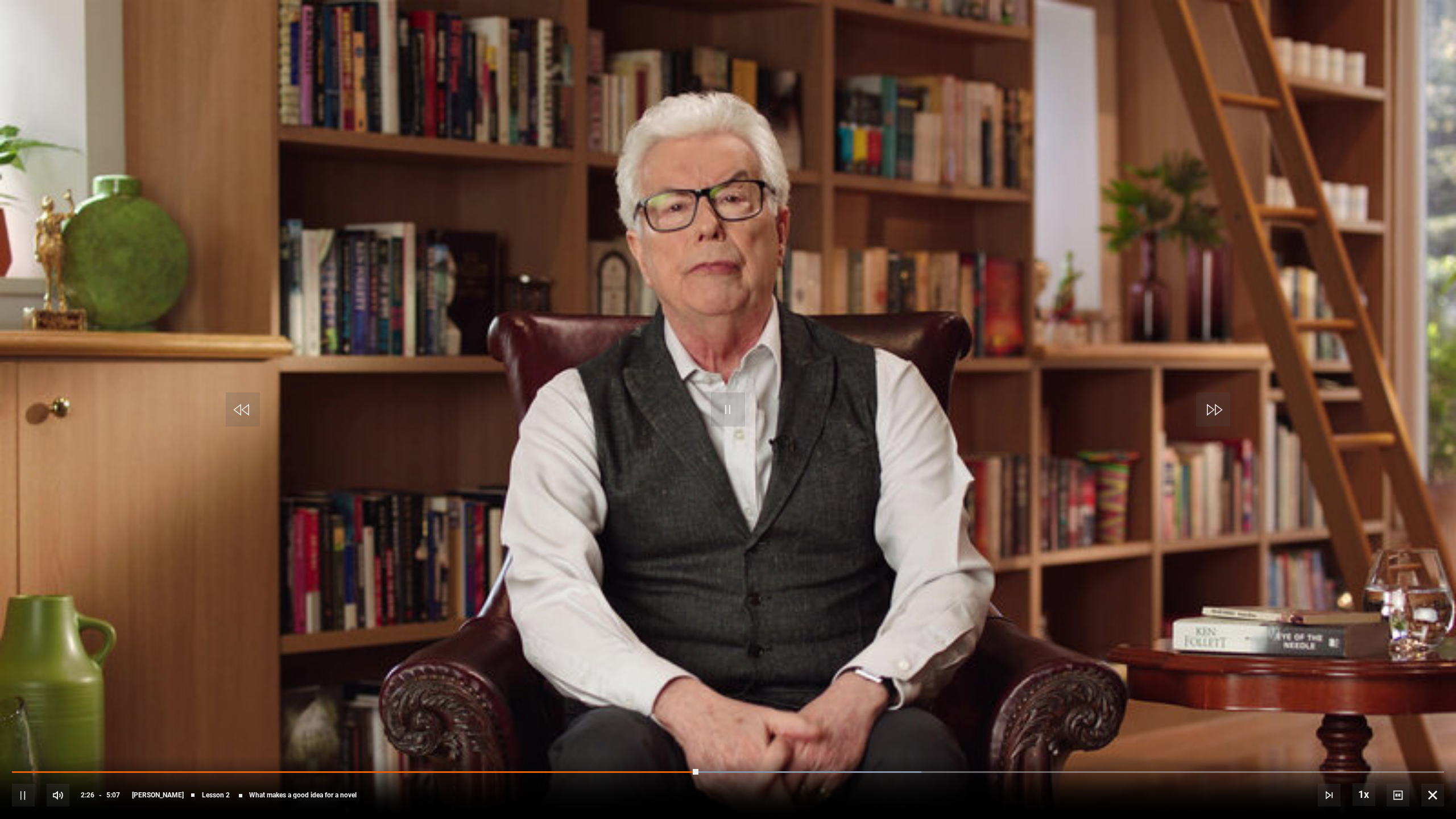
click at [21, 789] on span "Video Player" at bounding box center [23, 795] width 23 height 23
click at [20, 789] on span "Video Player" at bounding box center [23, 795] width 23 height 23
click at [18, 789] on span "Video Player" at bounding box center [23, 795] width 23 height 23
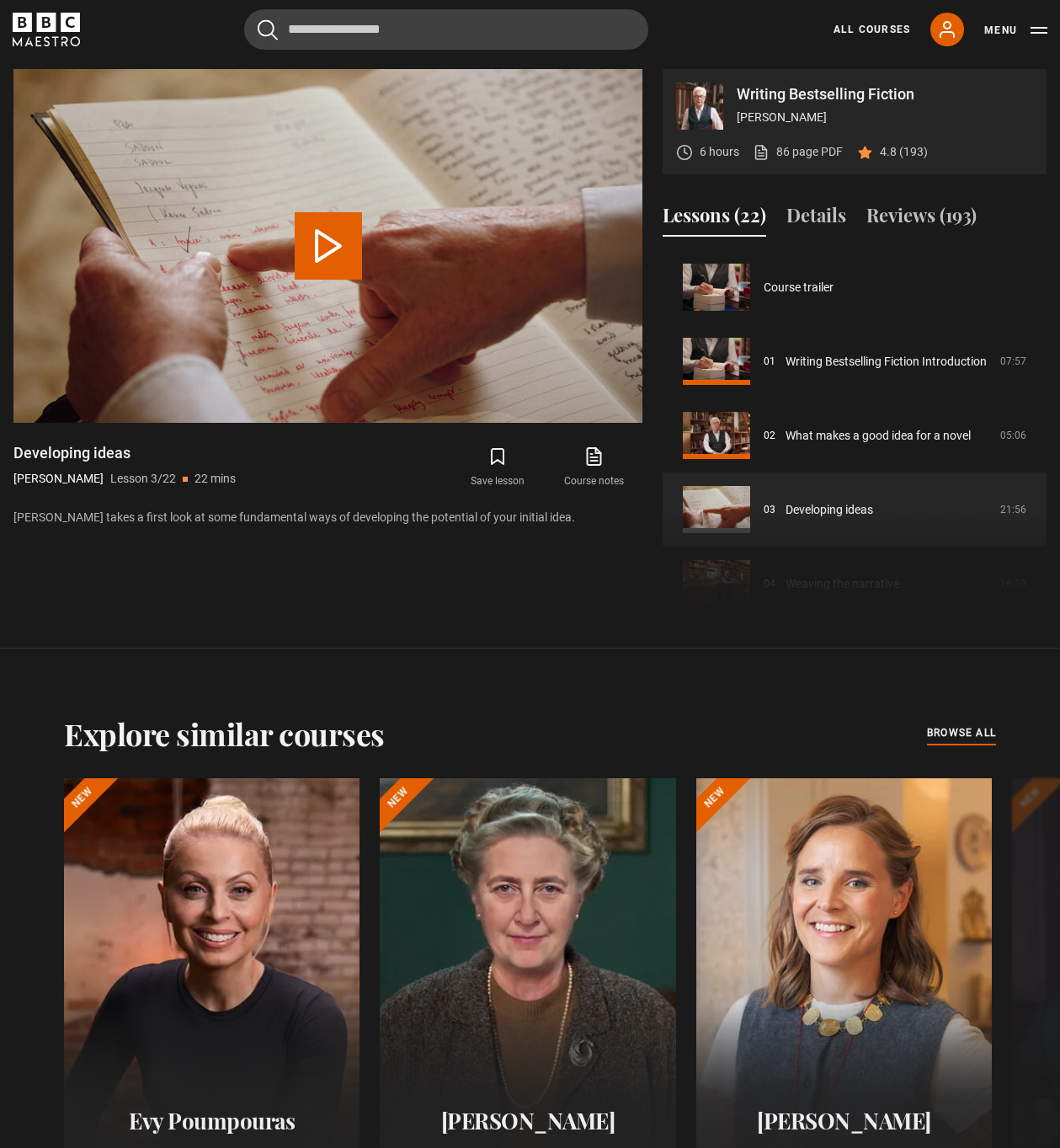
scroll to position [148, 0]
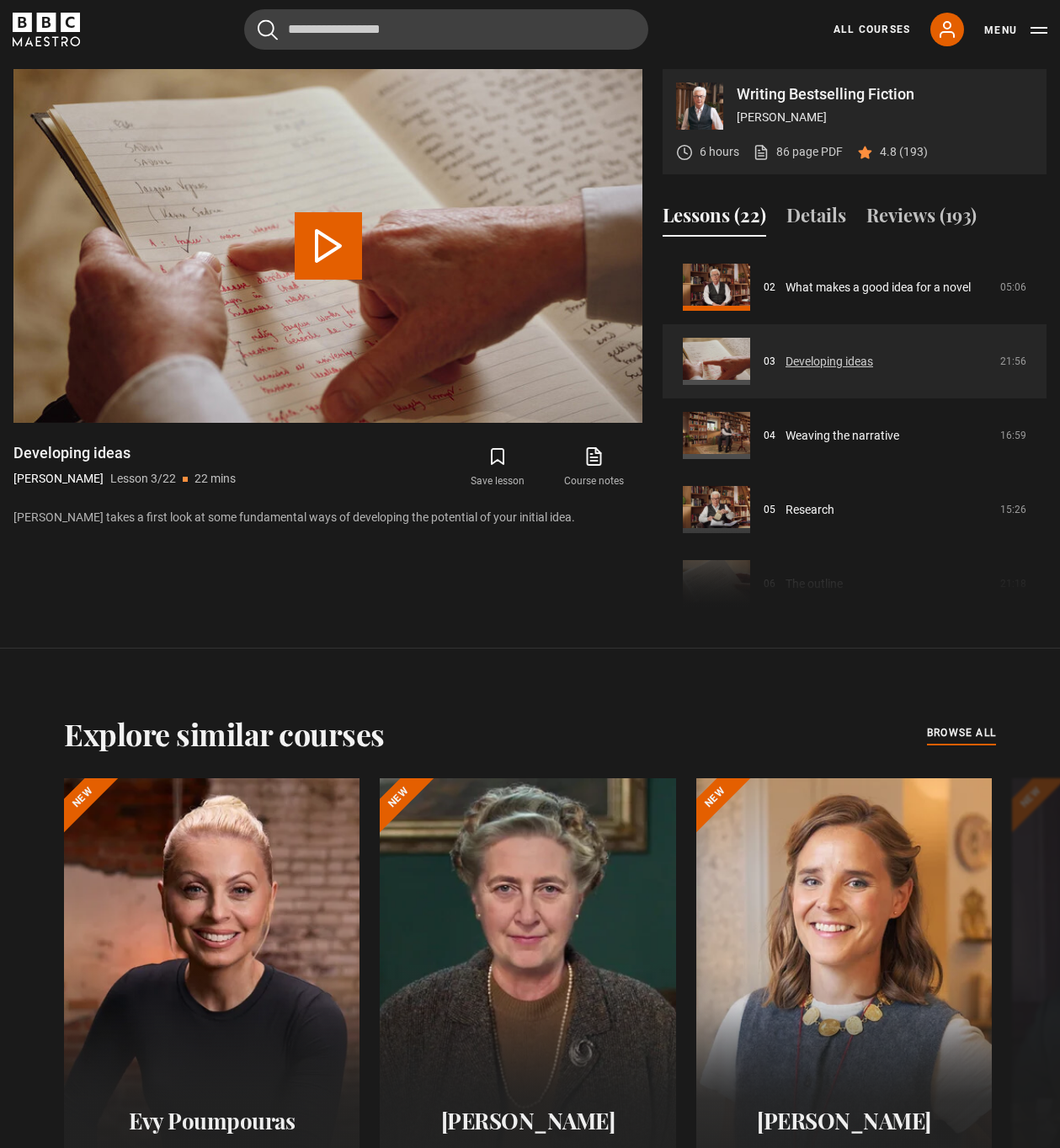
click at [817, 364] on link "Developing ideas" at bounding box center [829, 362] width 87 height 18
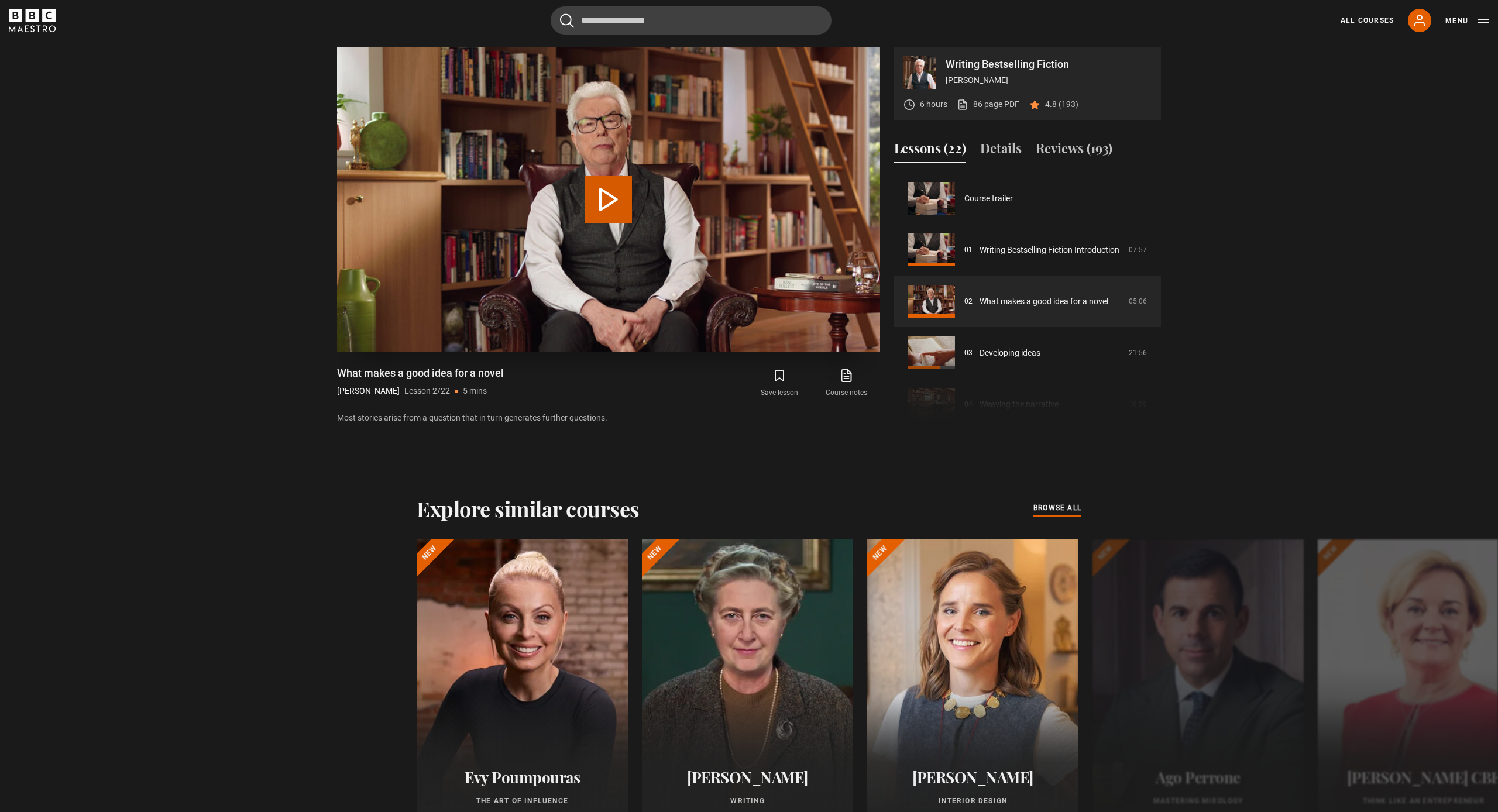
scroll to position [51, 0]
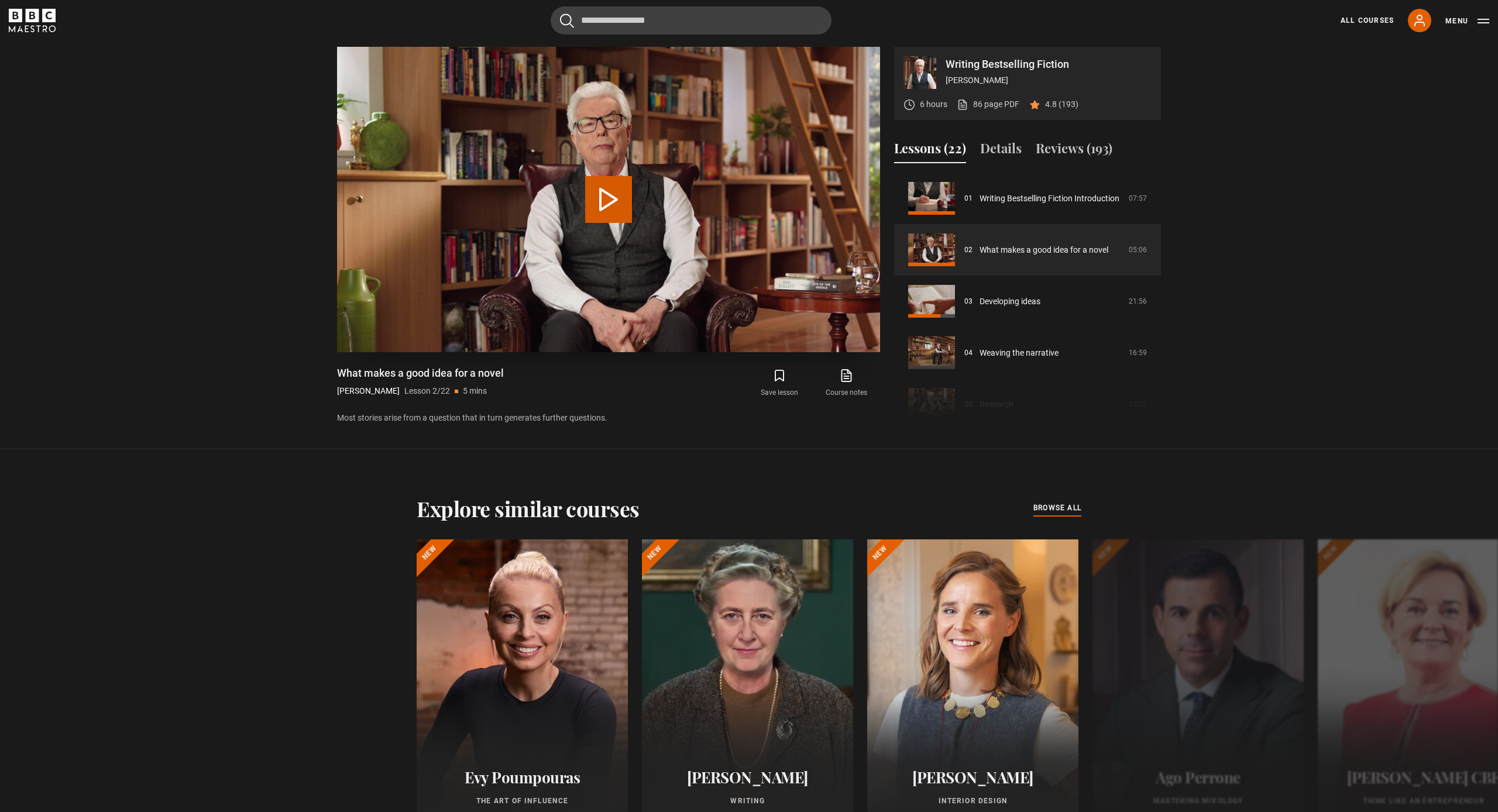
click at [608, 201] on button "Play Lesson What makes a good idea for a novel" at bounding box center [608, 199] width 47 height 47
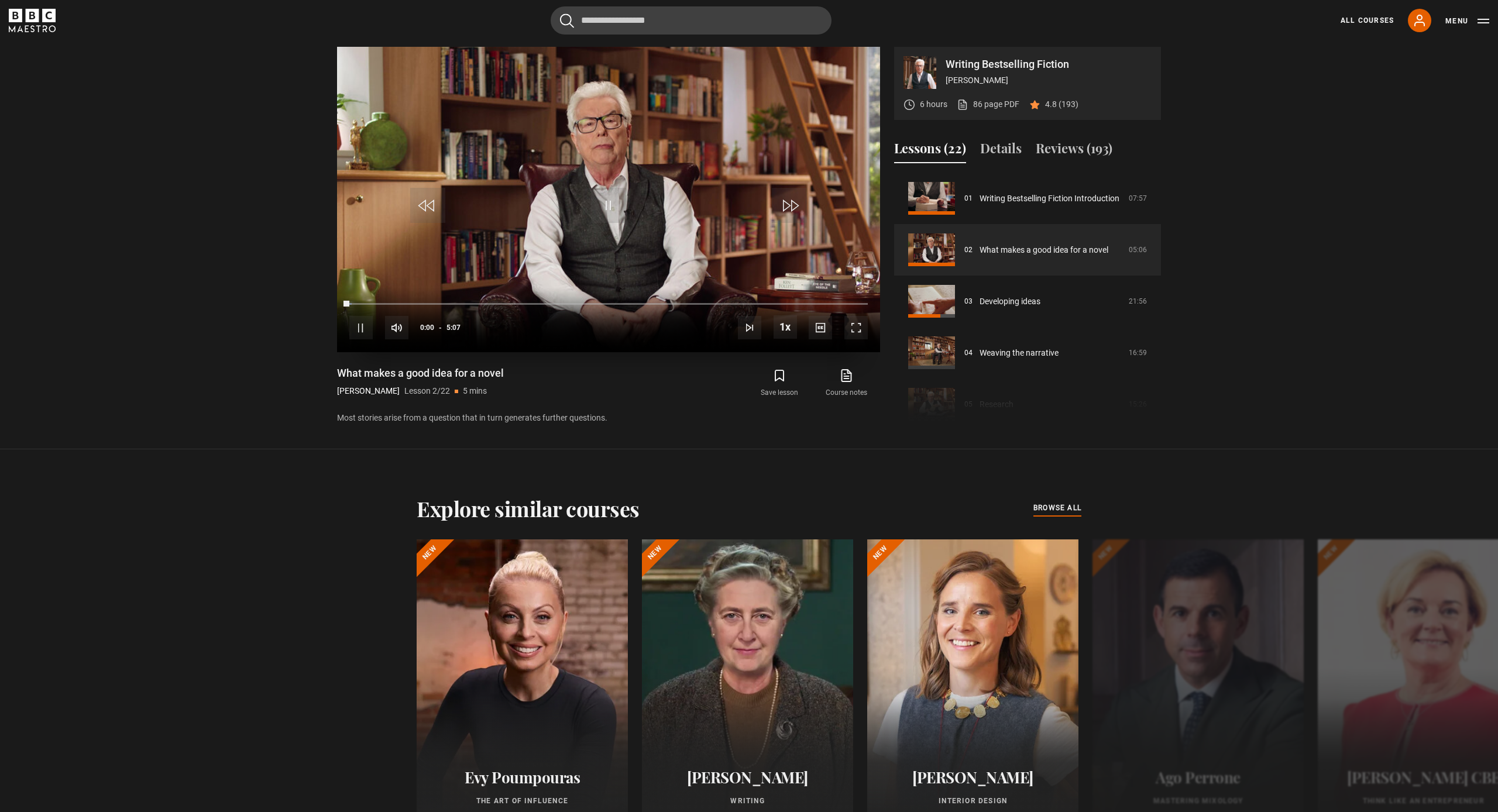
click at [854, 333] on span "Video Player" at bounding box center [856, 327] width 23 height 23
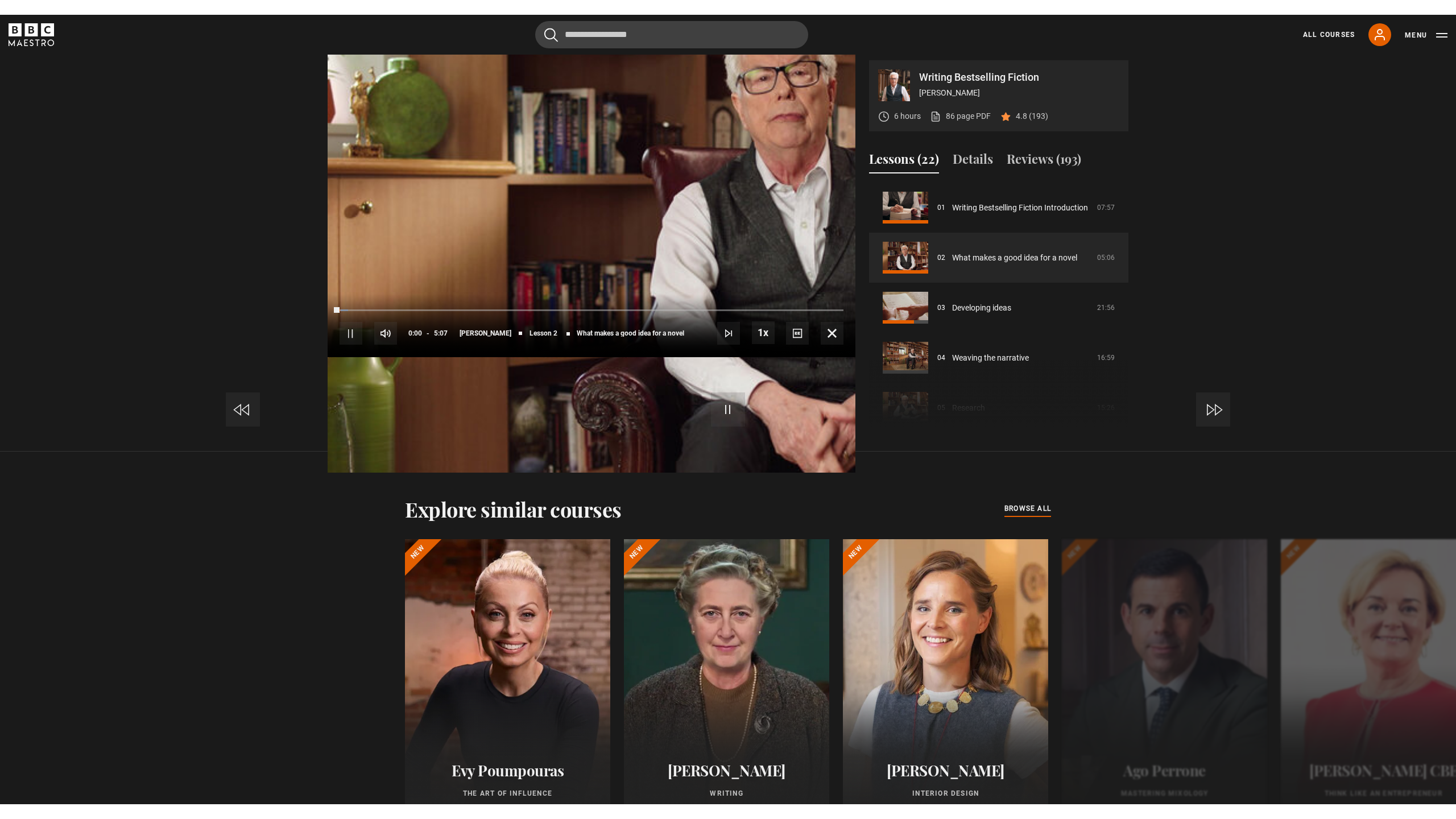
scroll to position [825, 0]
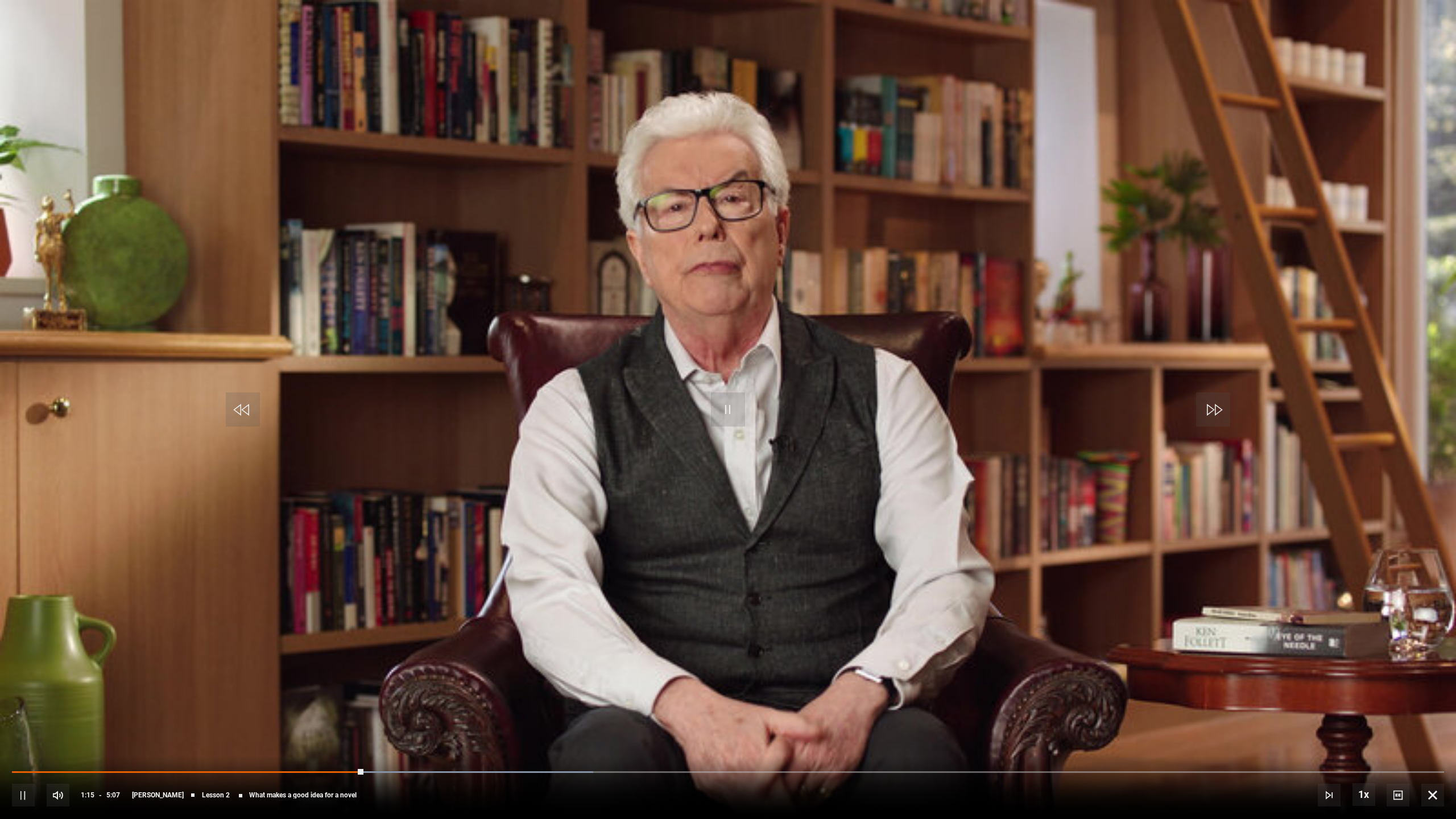
click at [730, 411] on span "Video Player" at bounding box center [728, 409] width 34 height 34
